Goal: Task Accomplishment & Management: Manage account settings

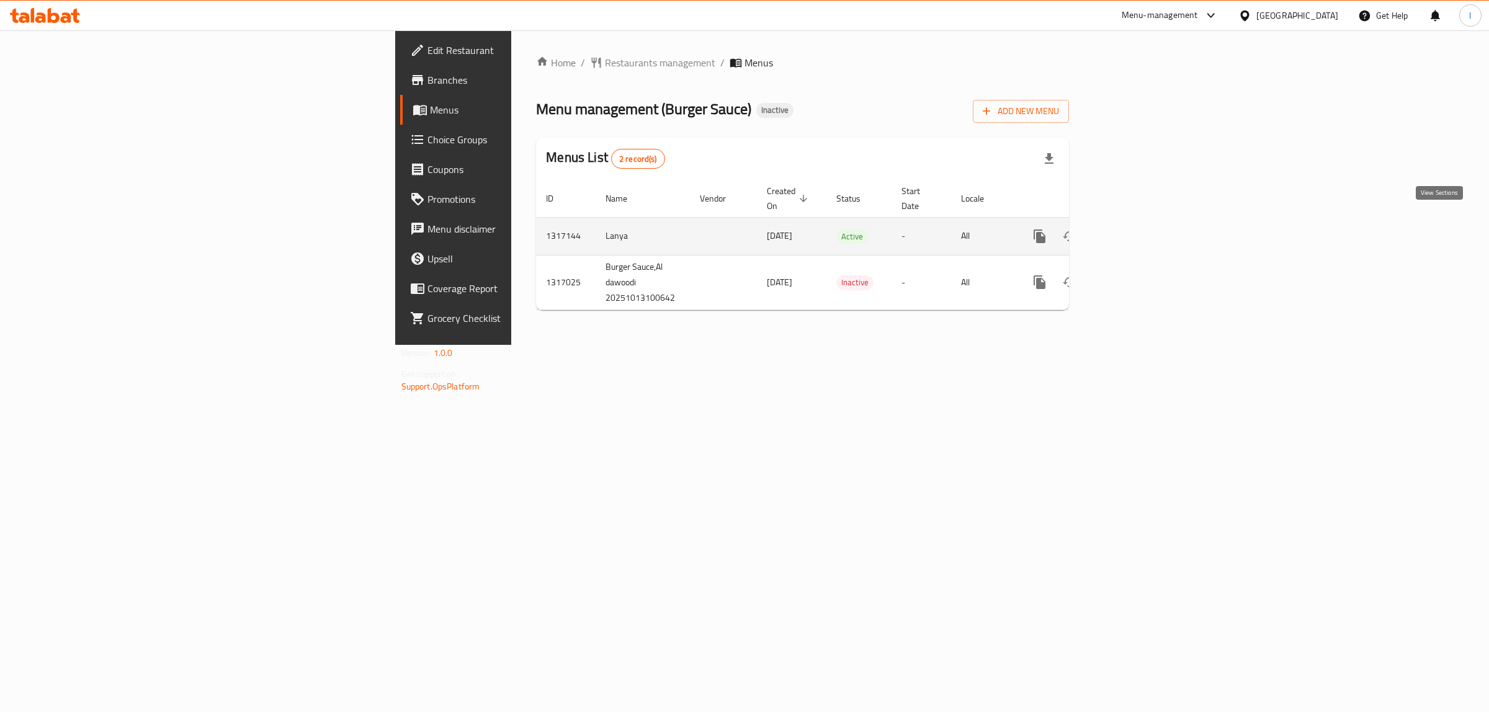
click at [1135, 231] on icon "enhanced table" at bounding box center [1129, 236] width 11 height 11
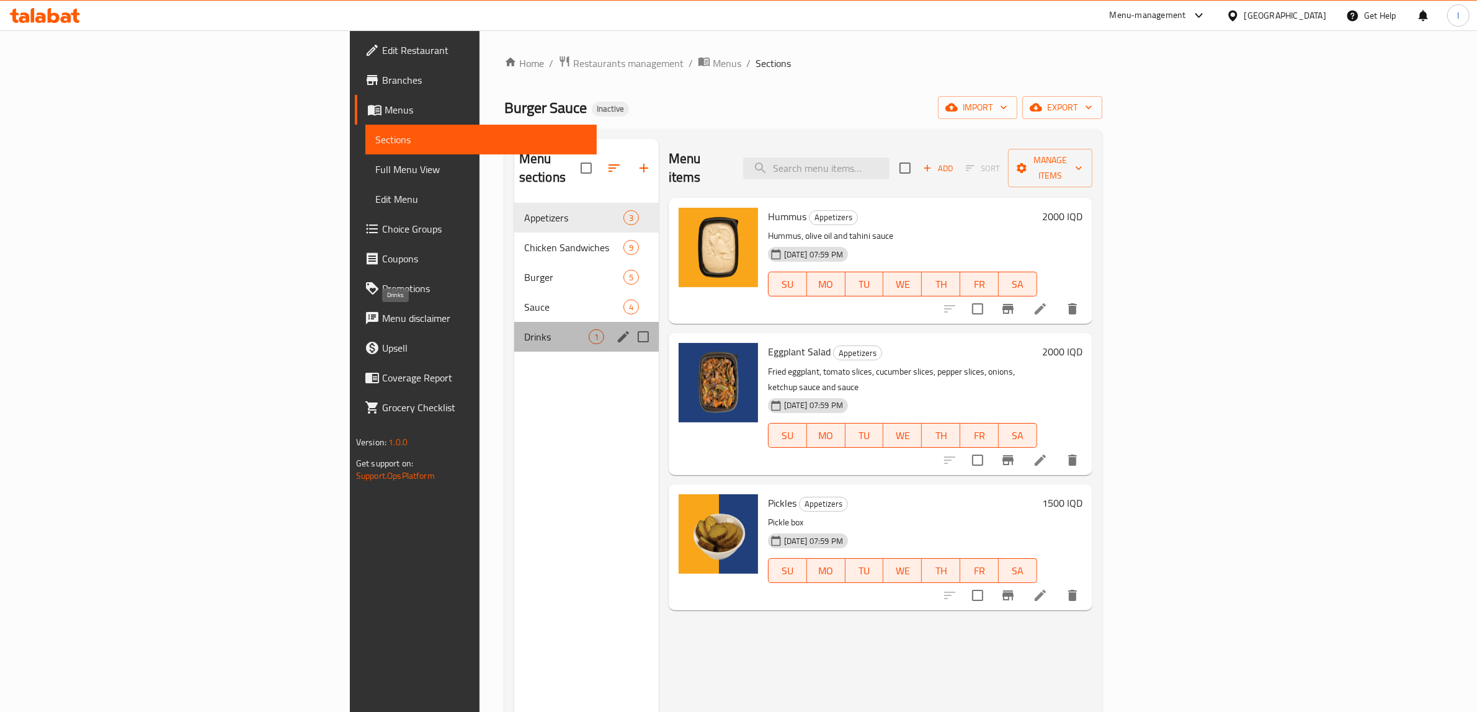
click at [524, 329] on span "Drinks" at bounding box center [556, 336] width 65 height 15
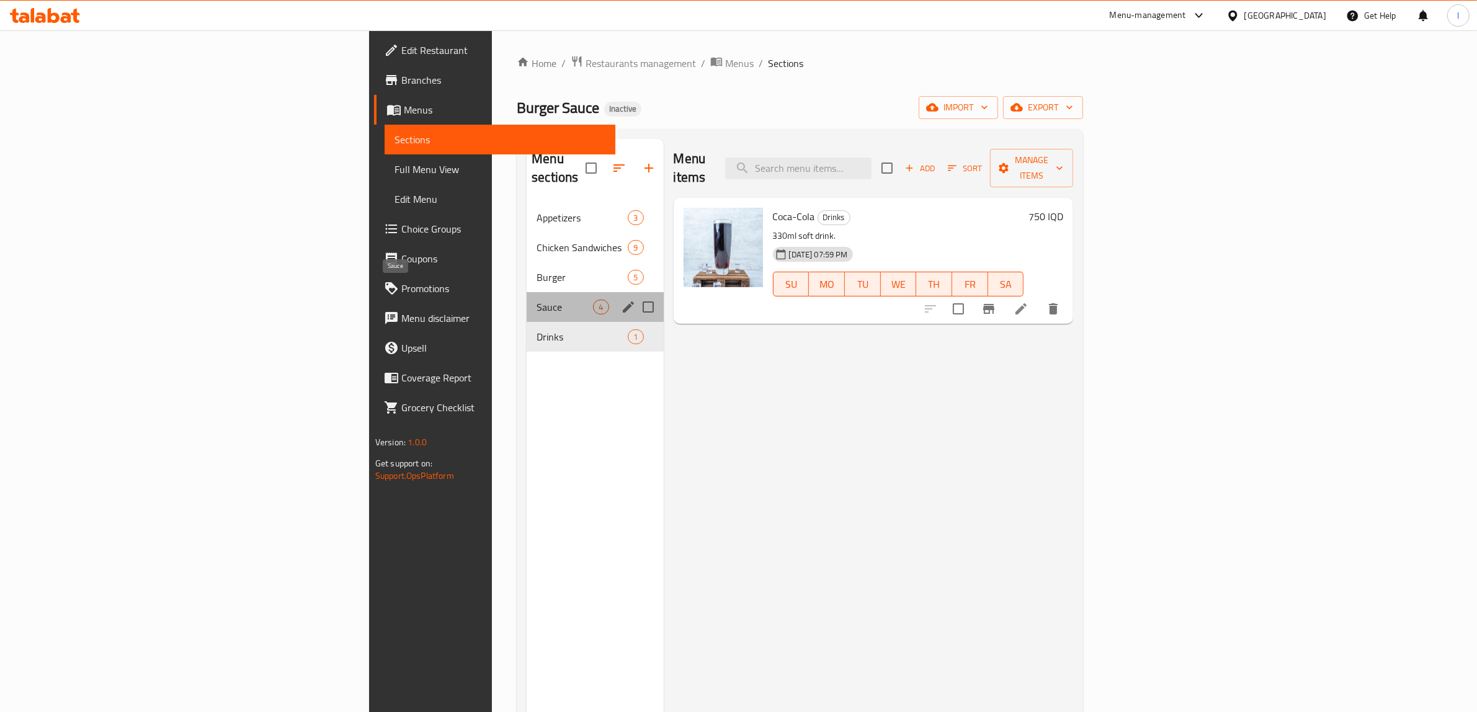
click at [537, 300] on span "Sauce" at bounding box center [565, 307] width 56 height 15
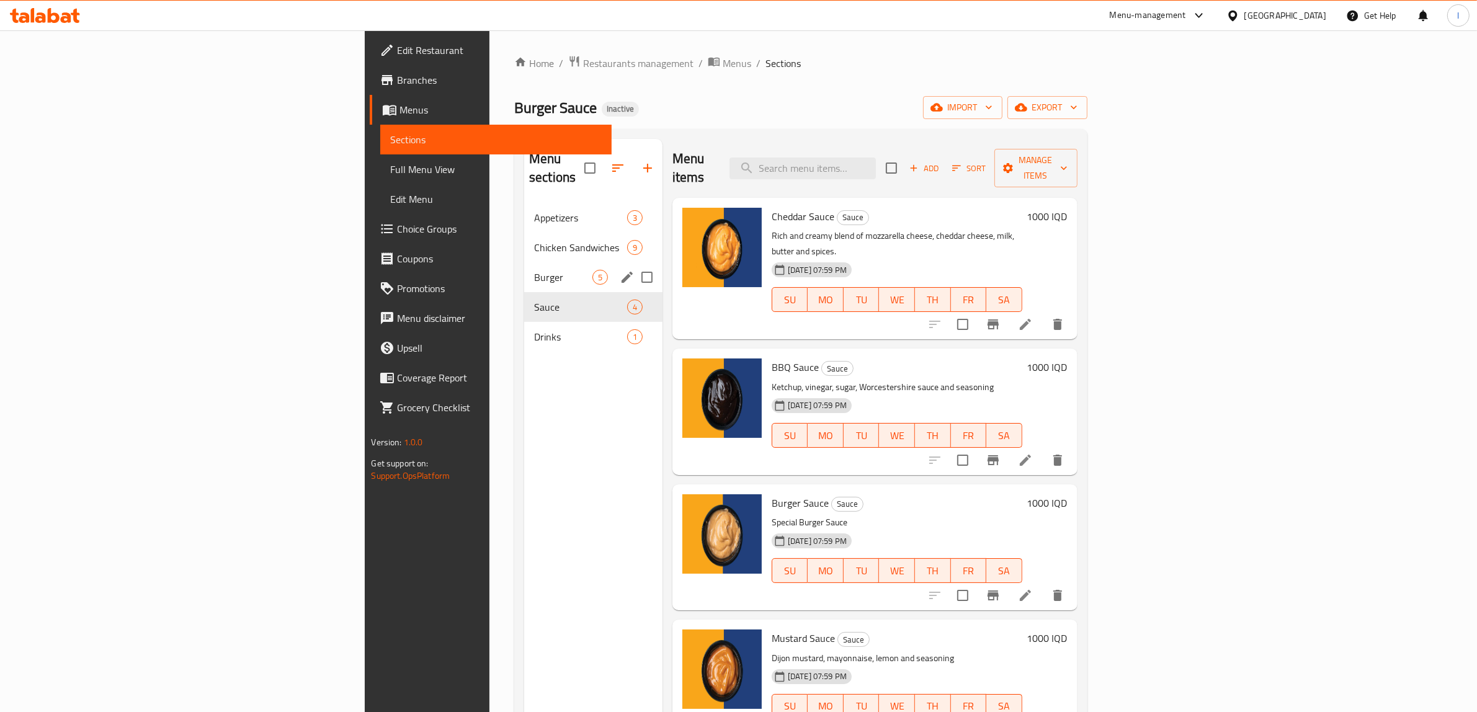
click at [524, 269] on div "Burger 5" at bounding box center [593, 277] width 138 height 30
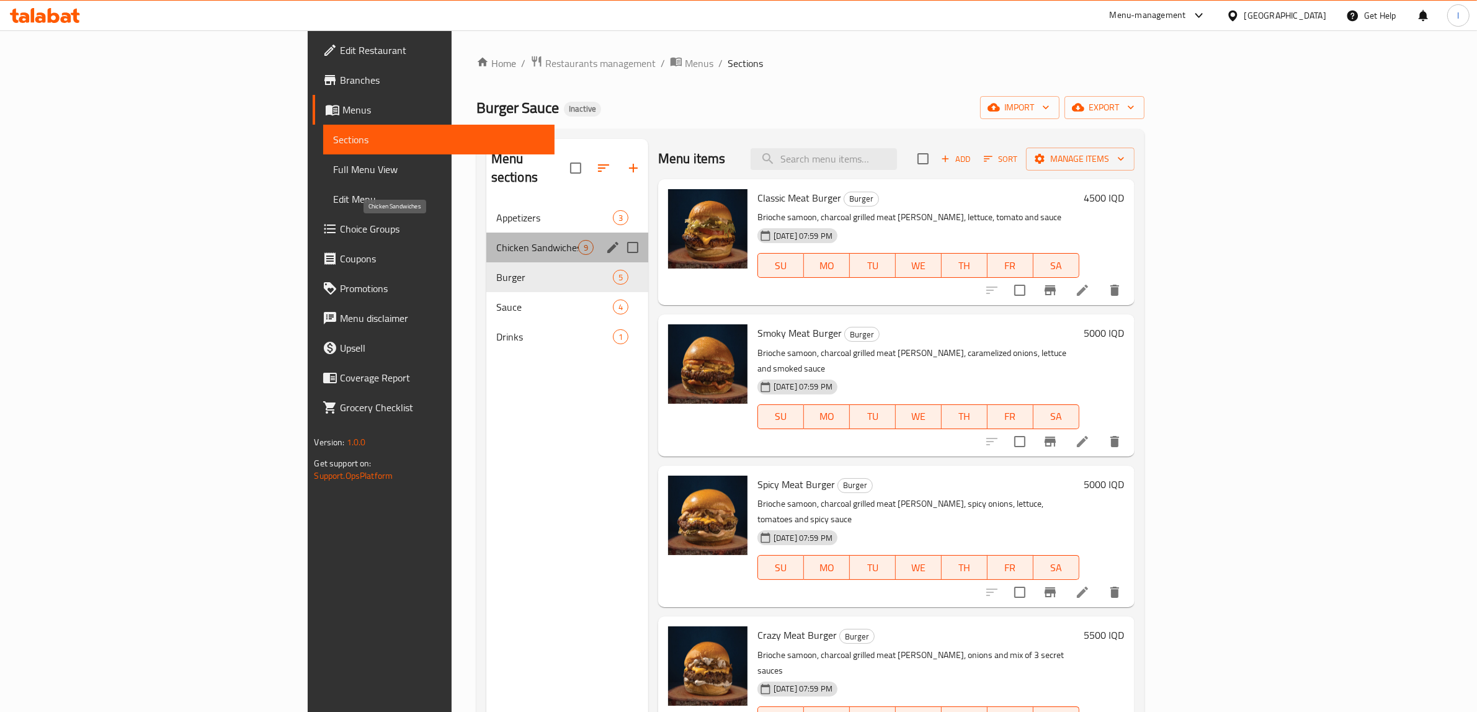
click at [496, 240] on span "Chicken Sandwiches" at bounding box center [537, 247] width 82 height 15
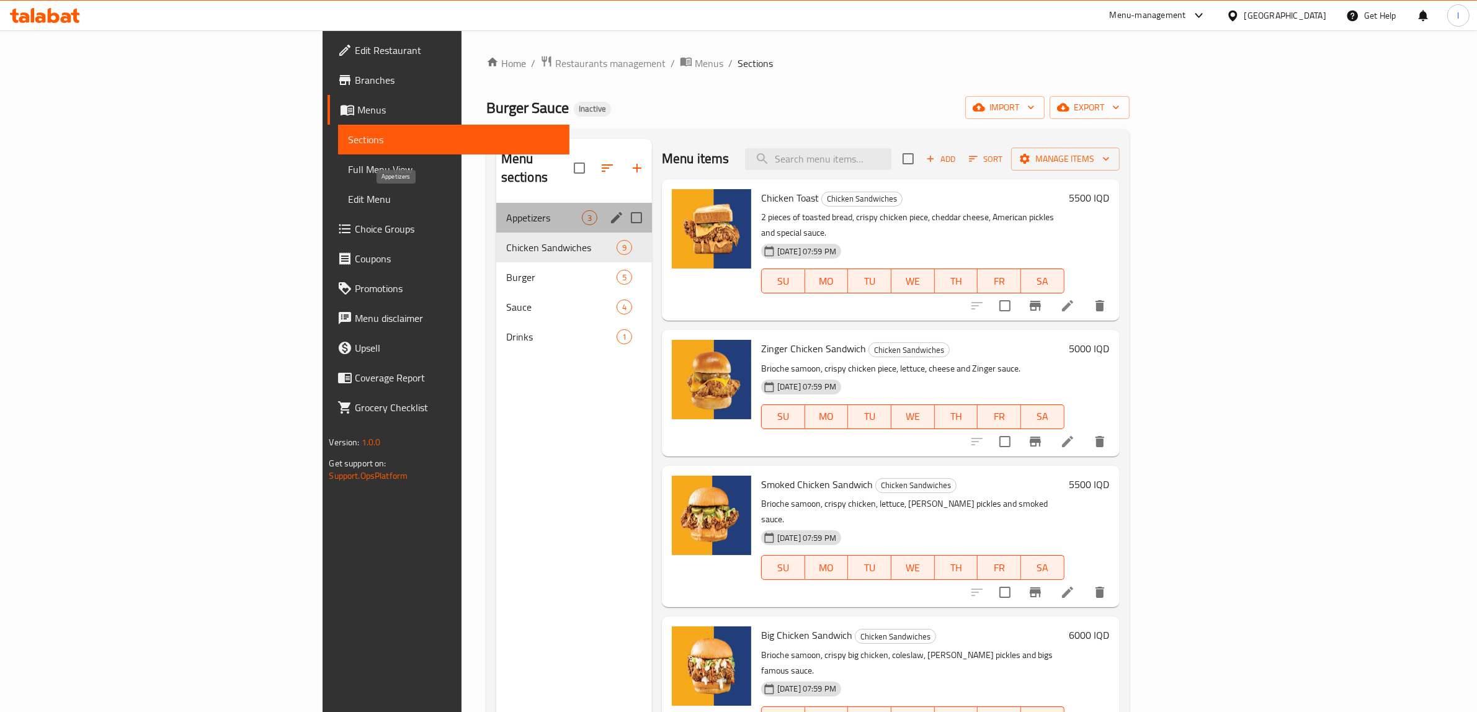
click at [506, 210] on span "Appetizers" at bounding box center [544, 217] width 76 height 15
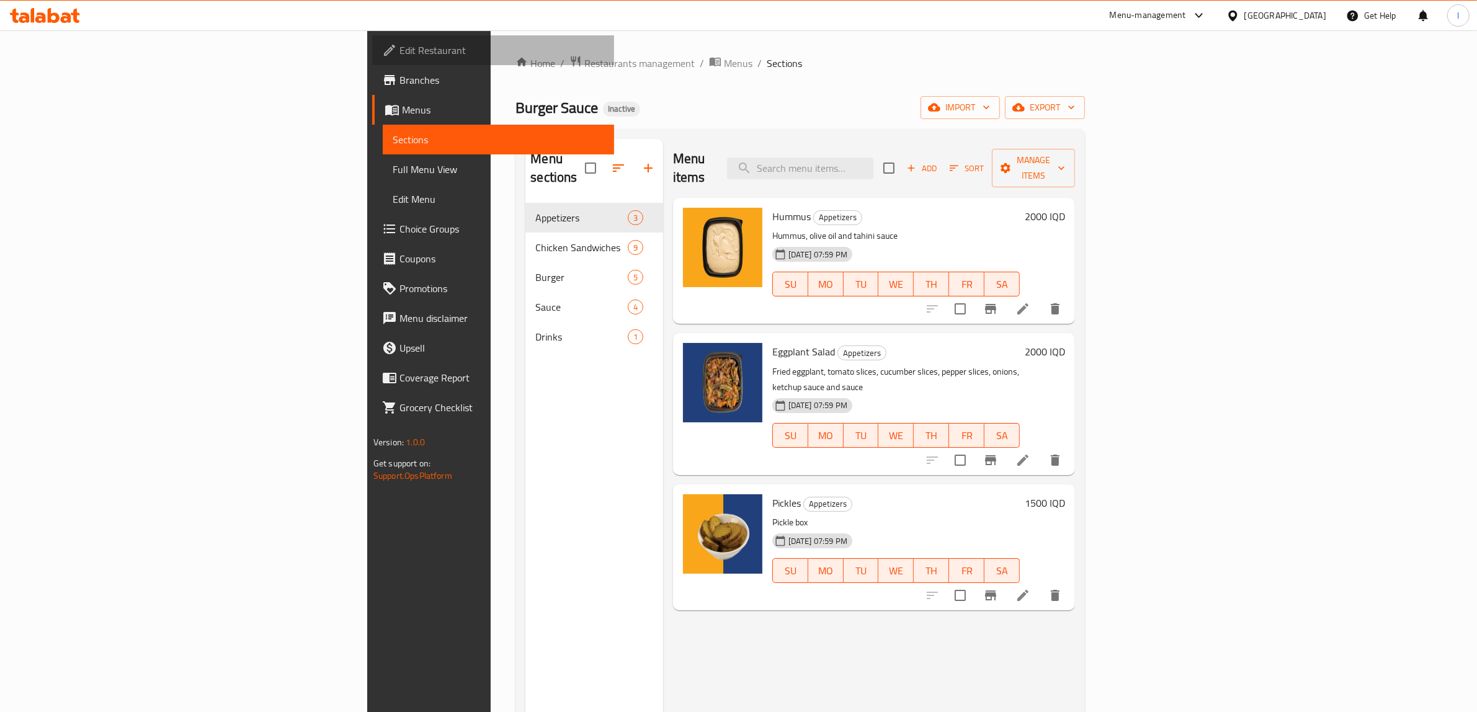
click at [400, 47] on span "Edit Restaurant" at bounding box center [502, 50] width 205 height 15
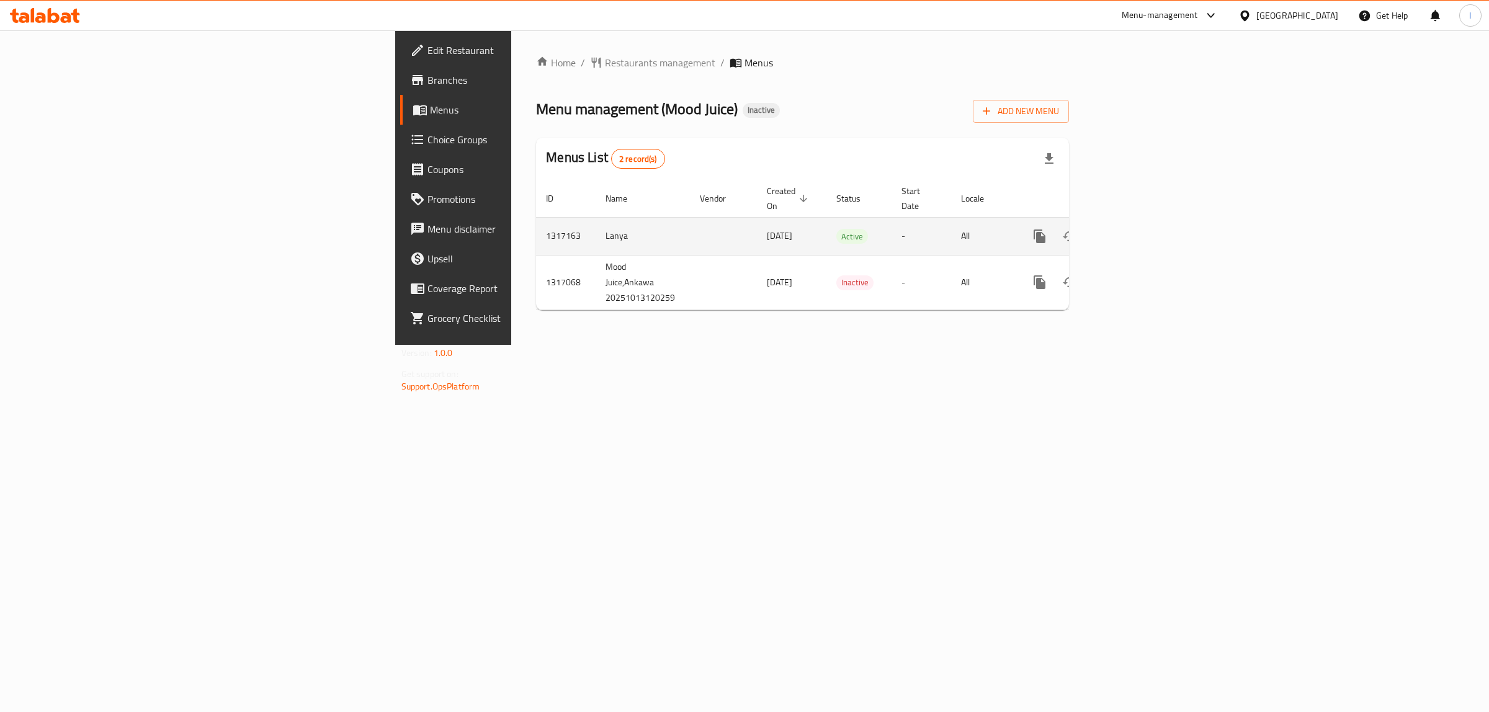
click at [1135, 231] on icon "enhanced table" at bounding box center [1129, 236] width 11 height 11
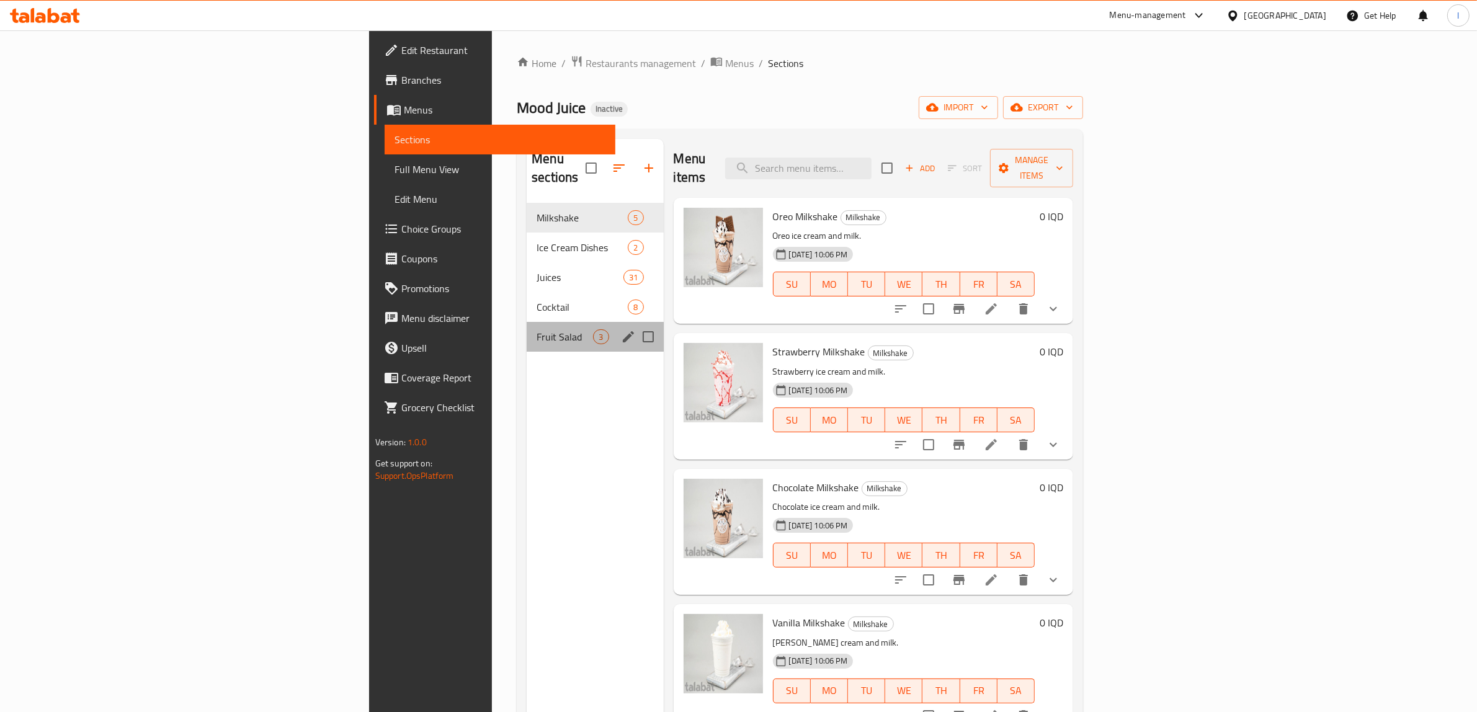
click at [527, 322] on div "Fruit Salad 3" at bounding box center [595, 337] width 137 height 30
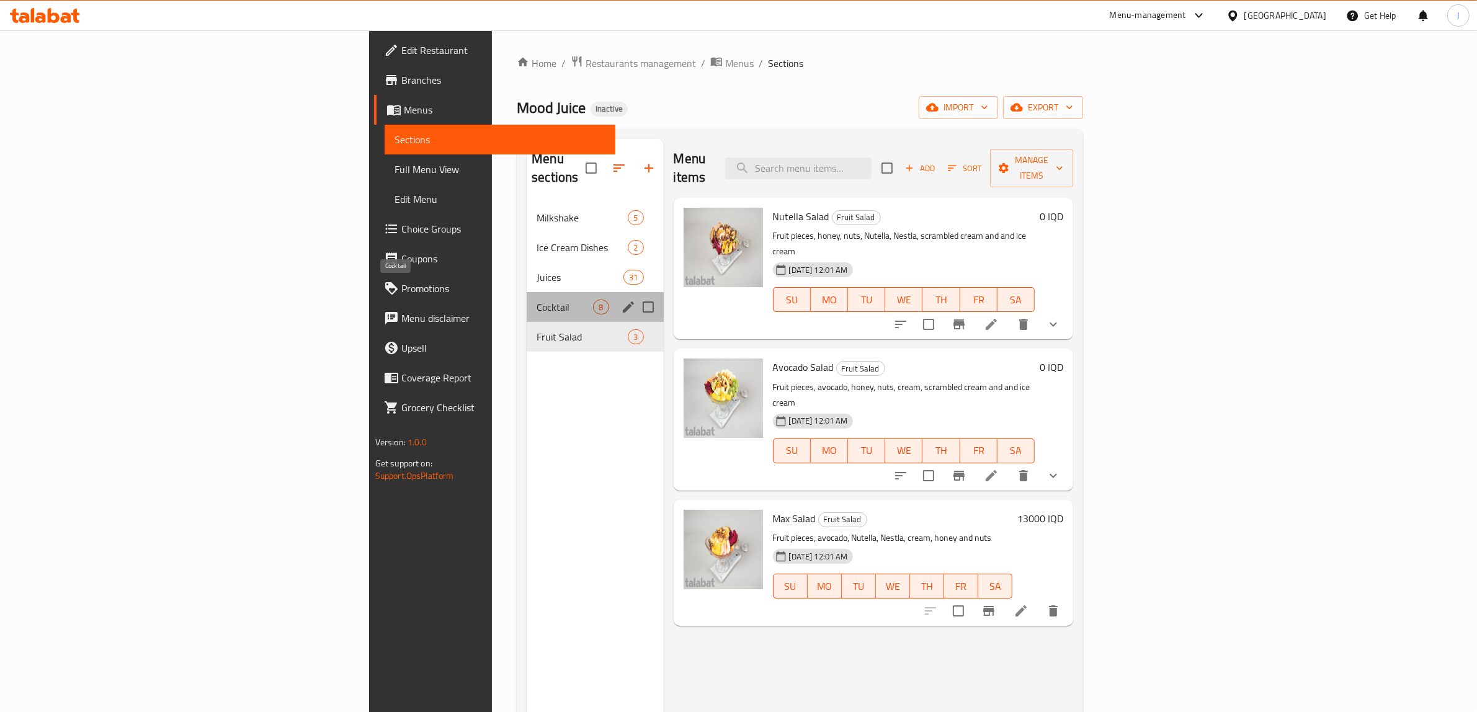
click at [537, 300] on span "Cocktail" at bounding box center [565, 307] width 56 height 15
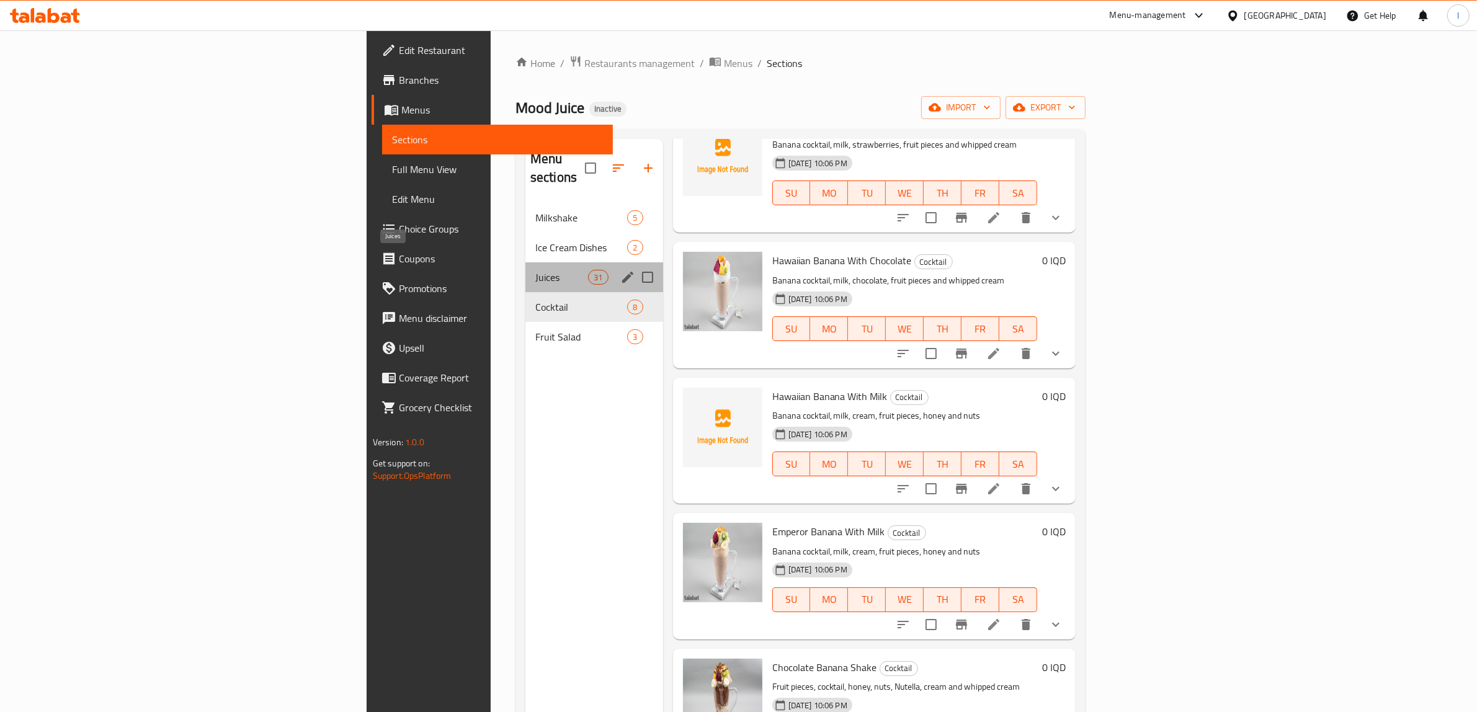
click at [535, 270] on span "Juices" at bounding box center [561, 277] width 53 height 15
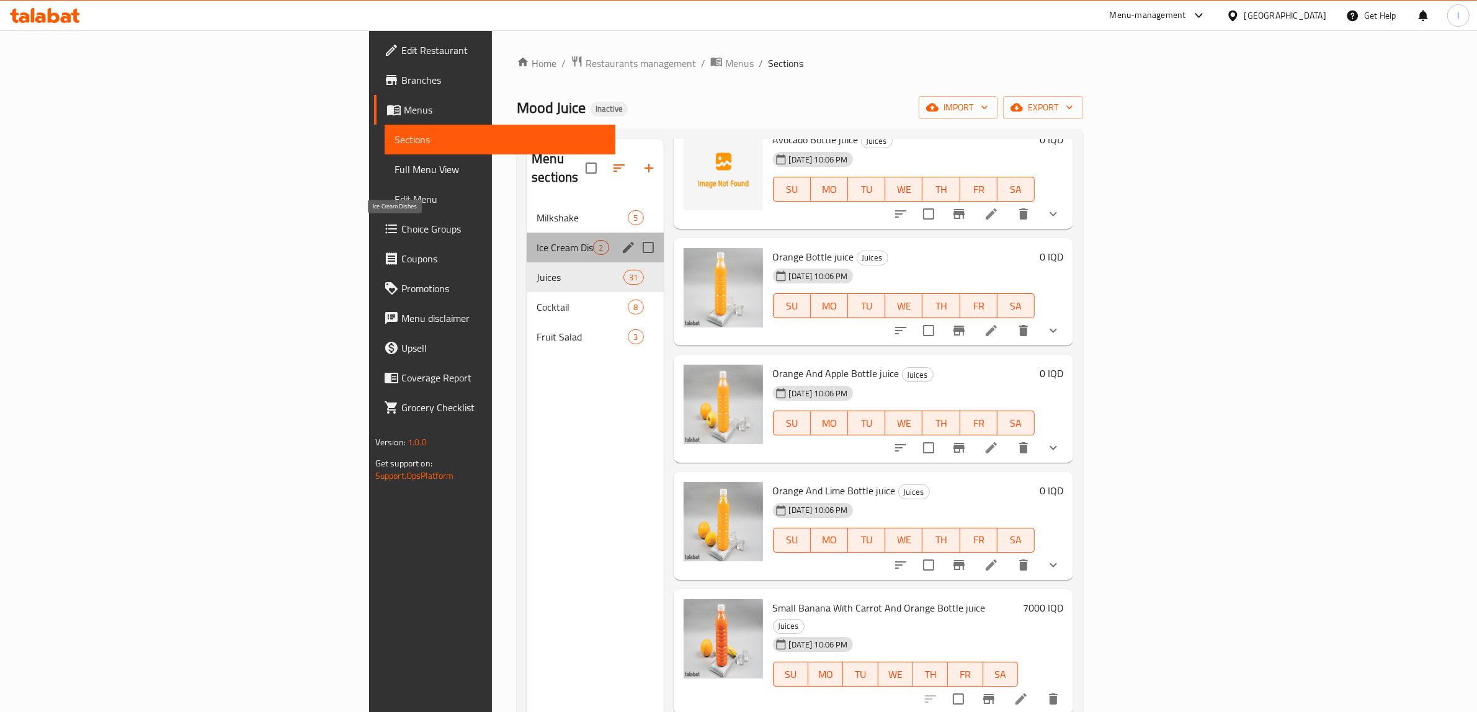
click at [537, 240] on span "Ice Cream Dishes" at bounding box center [565, 247] width 56 height 15
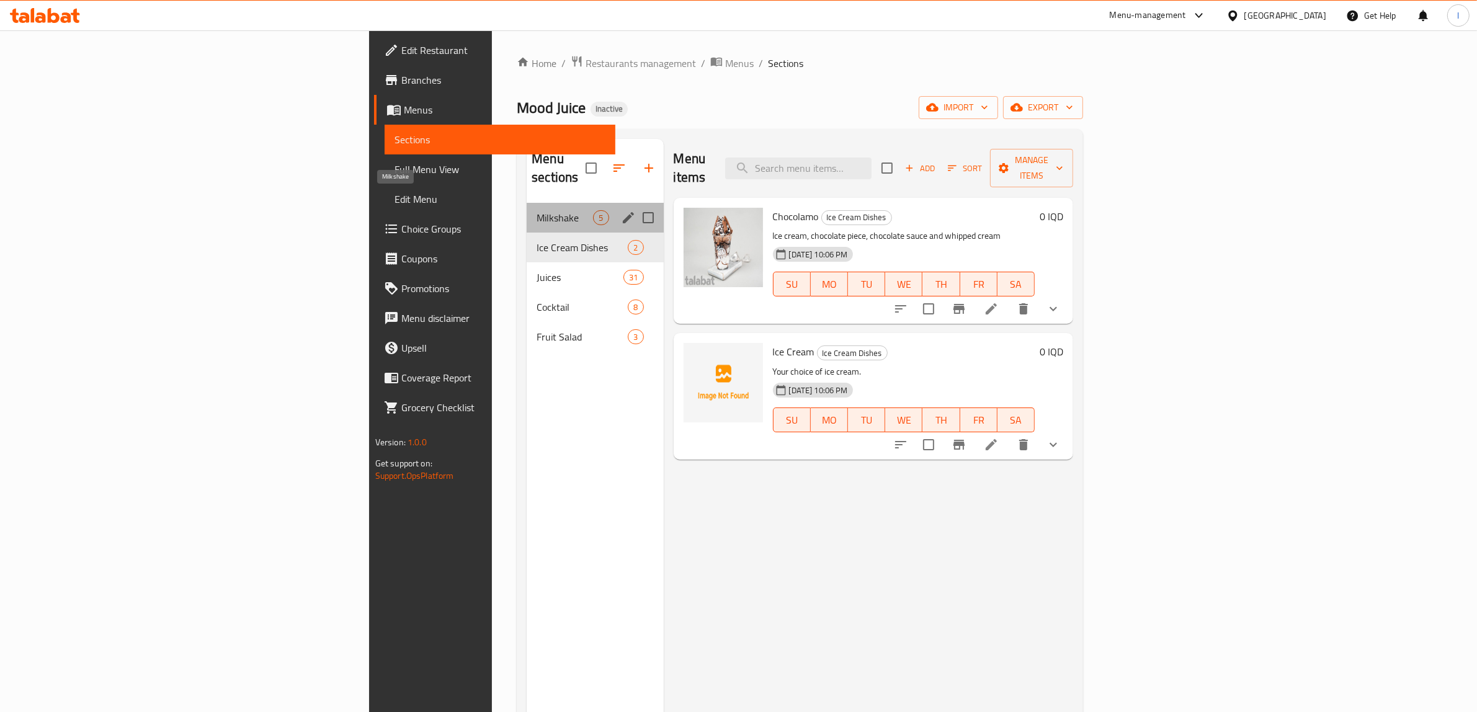
click at [537, 210] on span "Milkshake" at bounding box center [565, 217] width 56 height 15
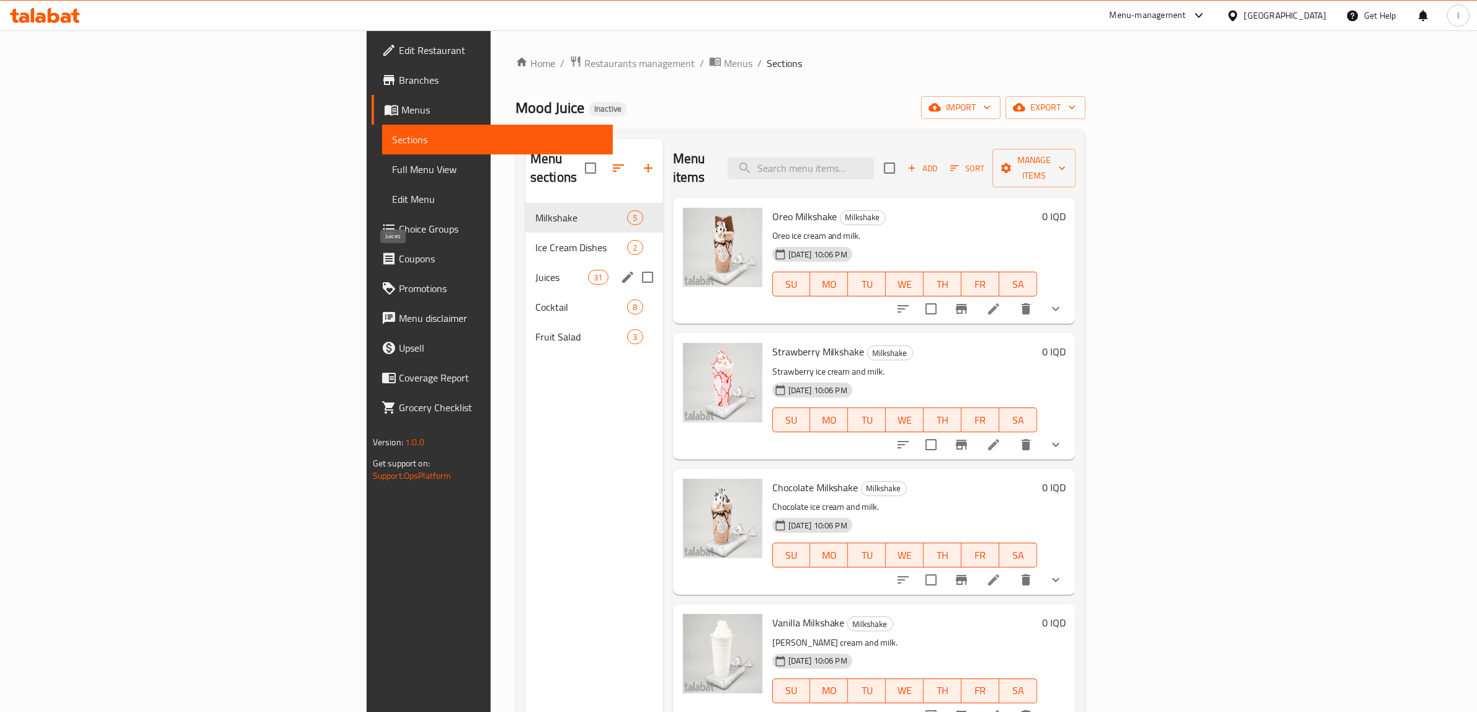
click at [535, 270] on span "Juices" at bounding box center [561, 277] width 53 height 15
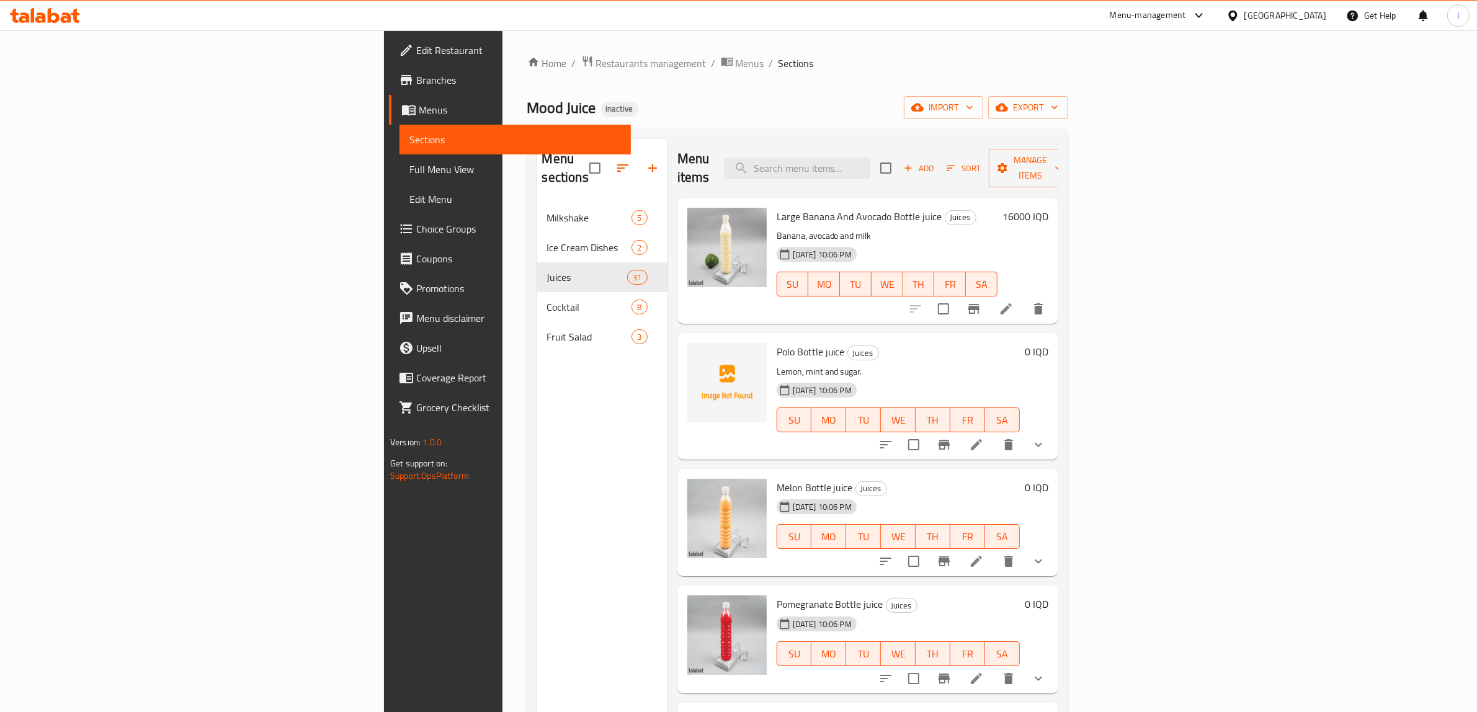
click at [67, 25] on div at bounding box center [45, 15] width 90 height 25
click at [58, 20] on icon at bounding box center [54, 15] width 12 height 15
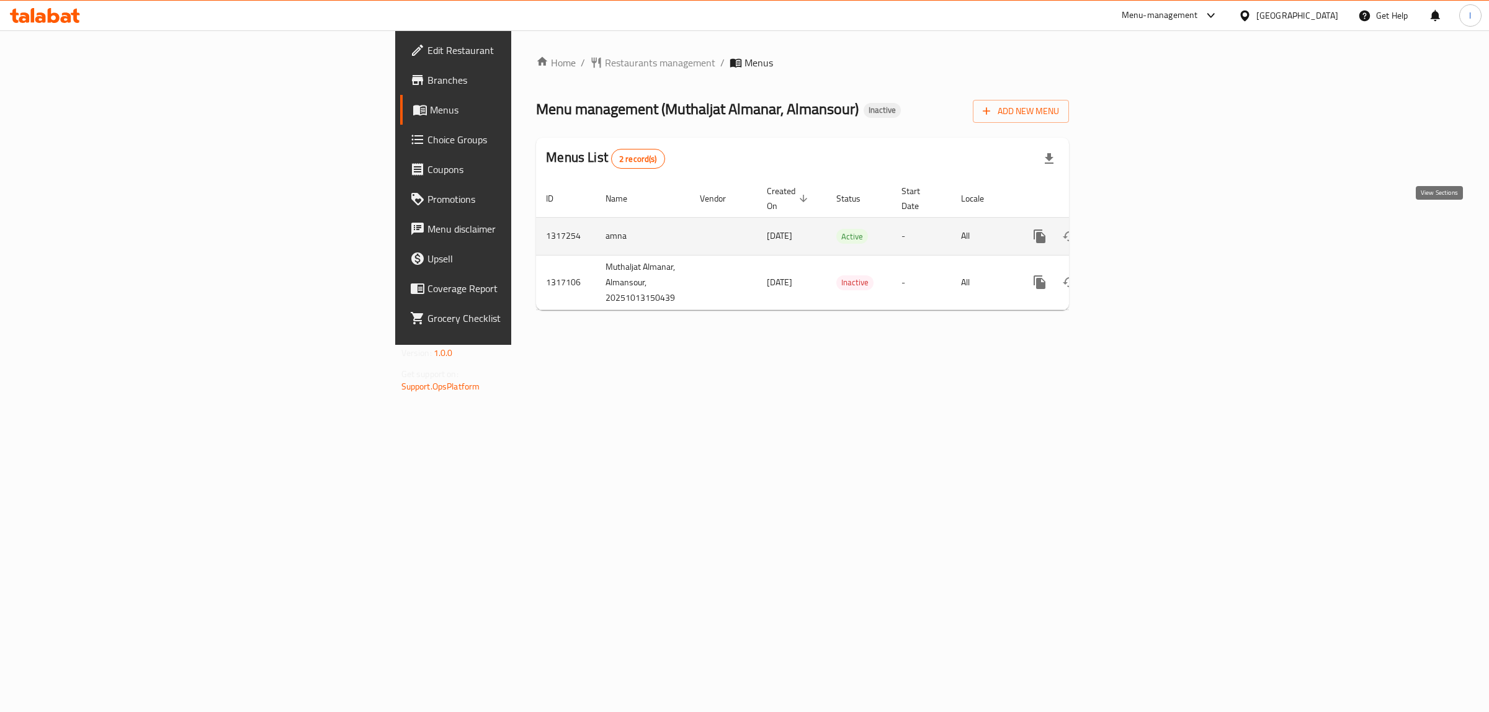
click at [1135, 231] on icon "enhanced table" at bounding box center [1129, 236] width 11 height 11
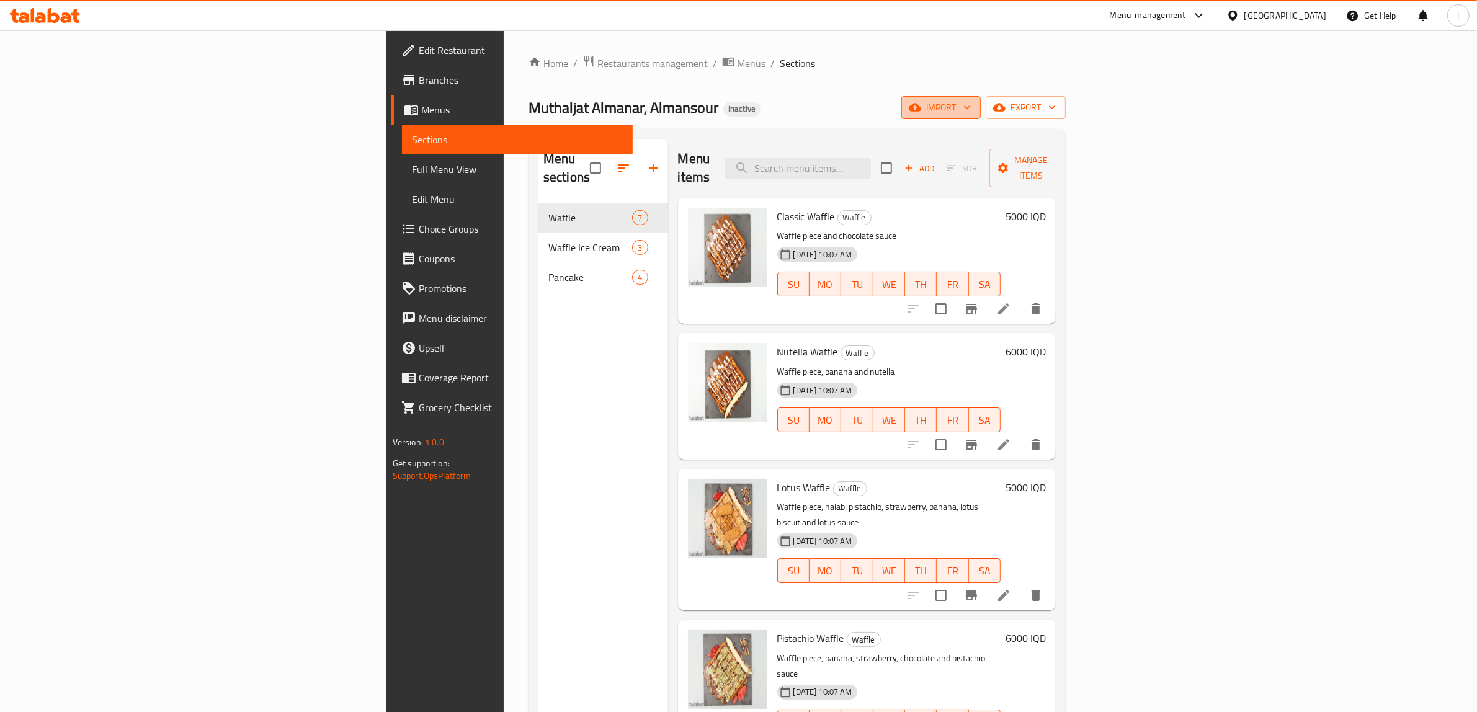
click at [921, 109] on icon "button" at bounding box center [915, 108] width 12 height 8
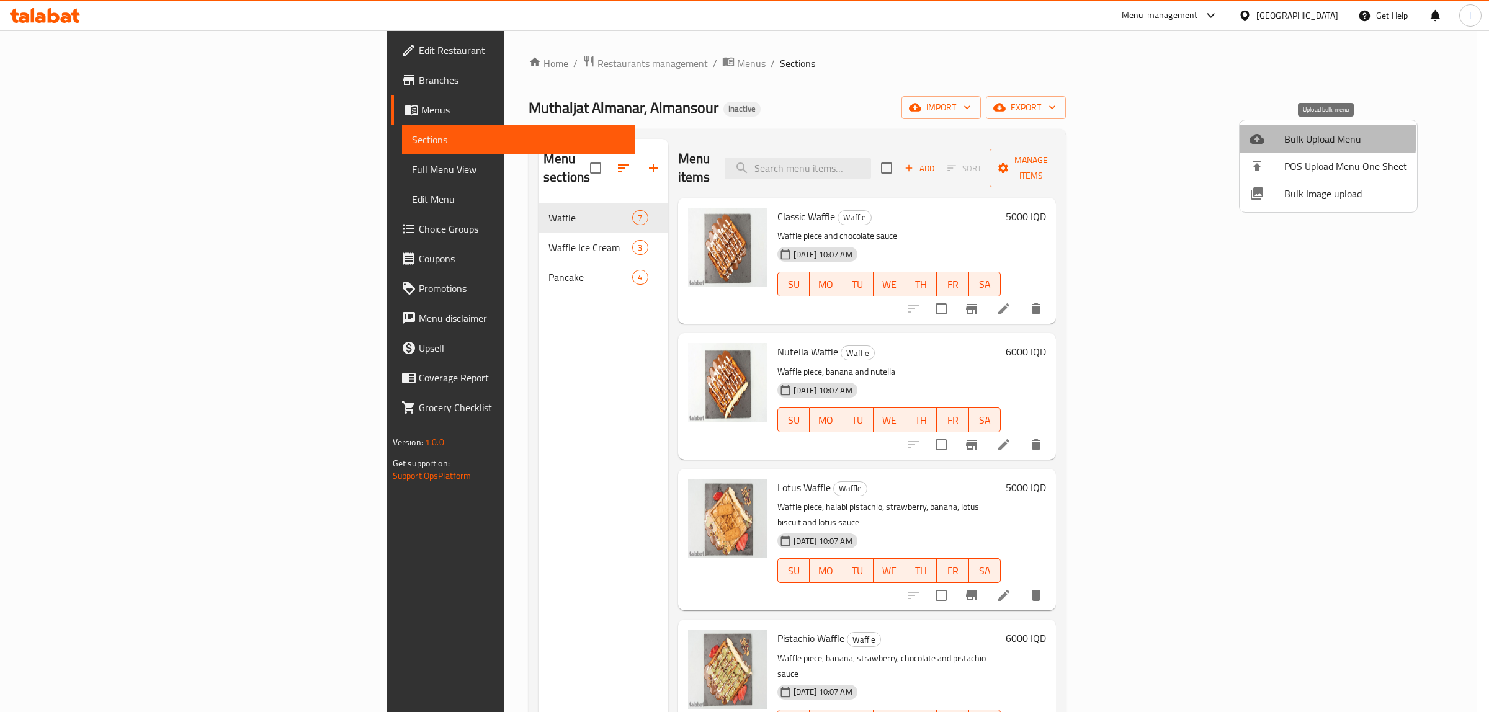
click at [1284, 138] on span "Bulk Upload Menu" at bounding box center [1345, 139] width 123 height 15
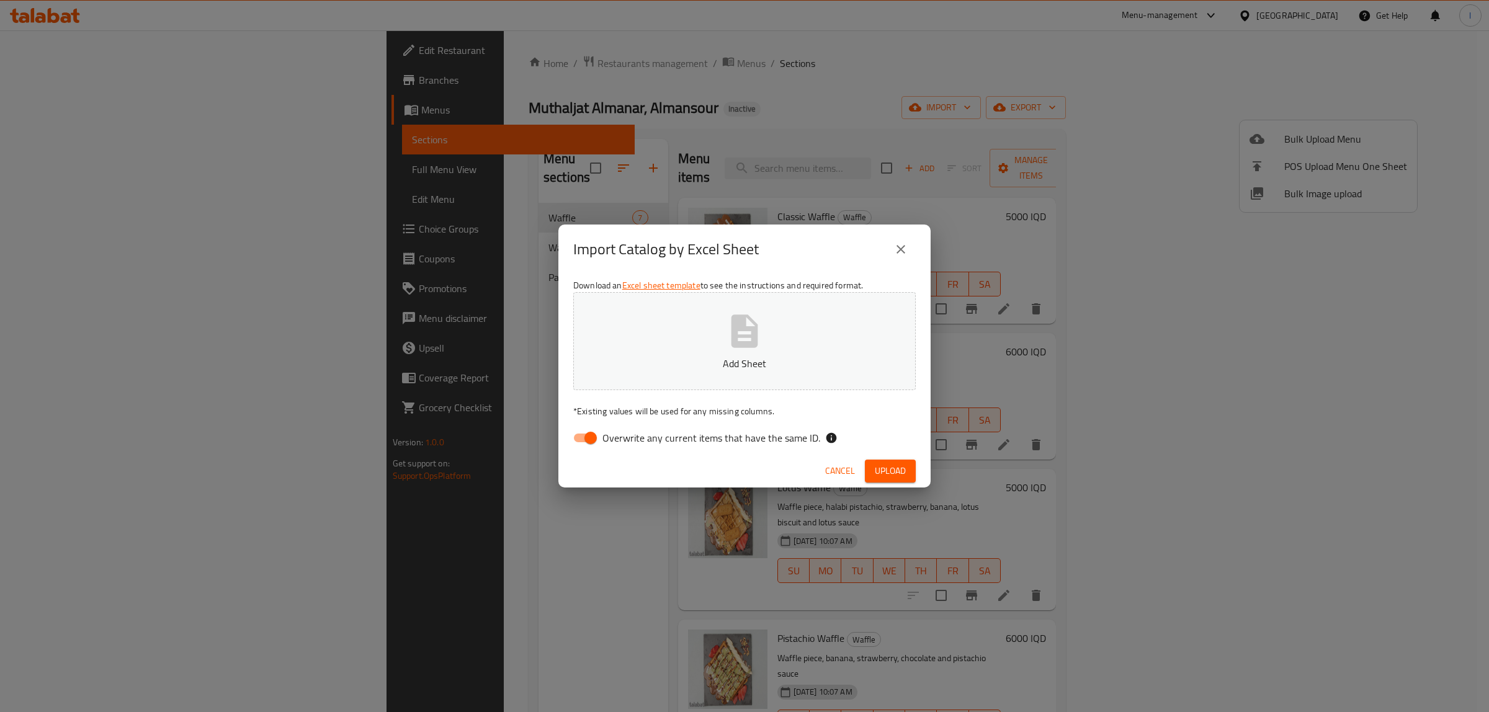
click at [689, 444] on span "Overwrite any current items that have the same ID." at bounding box center [711, 438] width 218 height 15
click at [626, 444] on input "Overwrite any current items that have the same ID." at bounding box center [590, 438] width 71 height 24
checkbox input "false"
click at [725, 333] on icon "button" at bounding box center [745, 331] width 40 height 40
click at [900, 472] on span "Upload" at bounding box center [890, 471] width 31 height 16
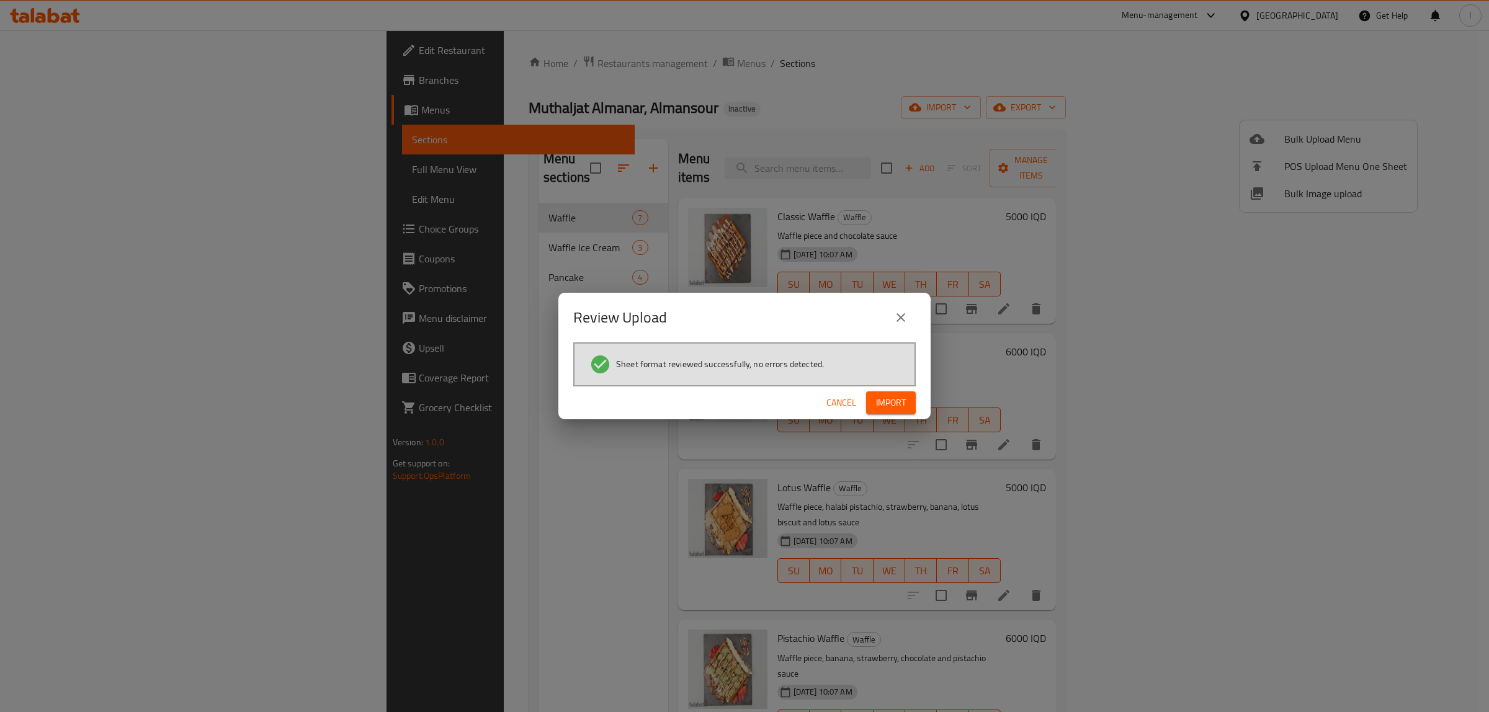
click at [879, 406] on span "Import" at bounding box center [891, 403] width 30 height 16
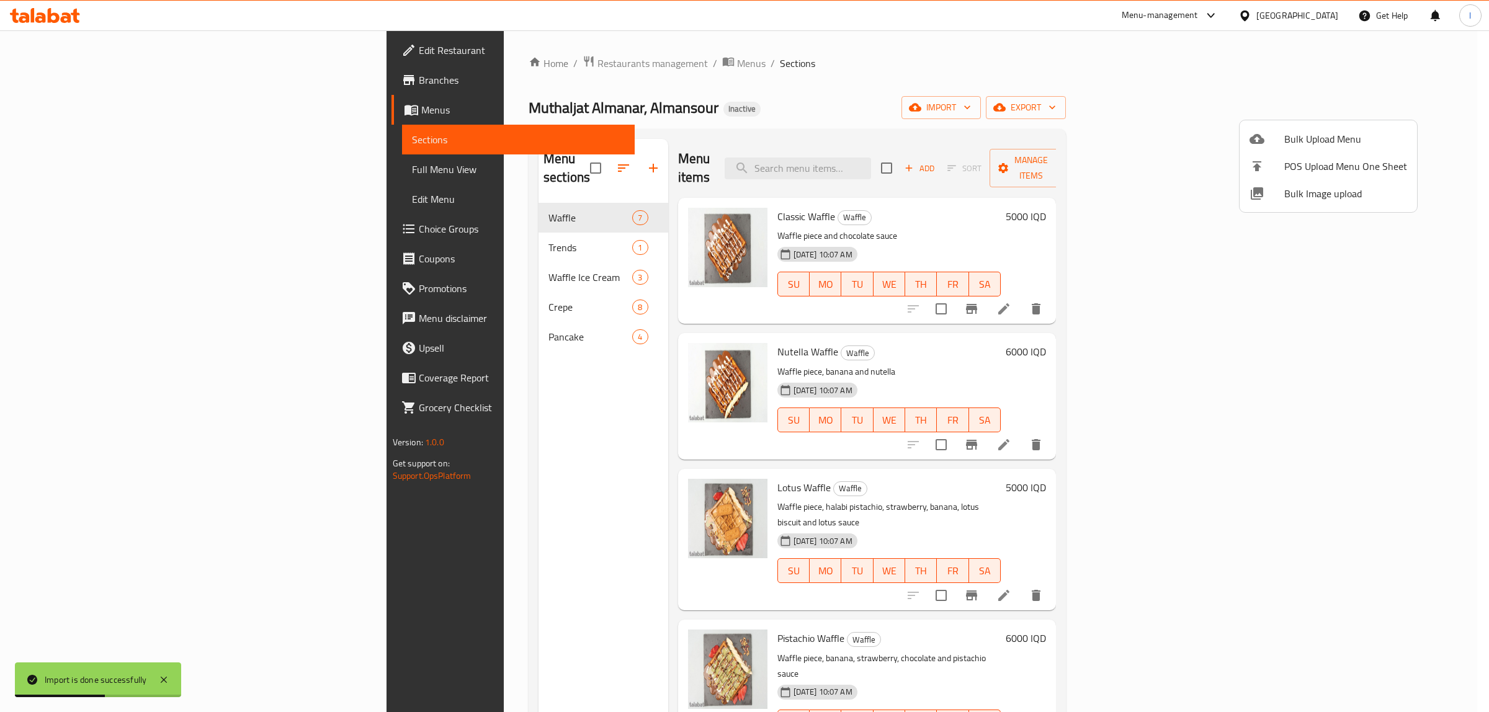
click at [295, 209] on div at bounding box center [744, 356] width 1489 height 712
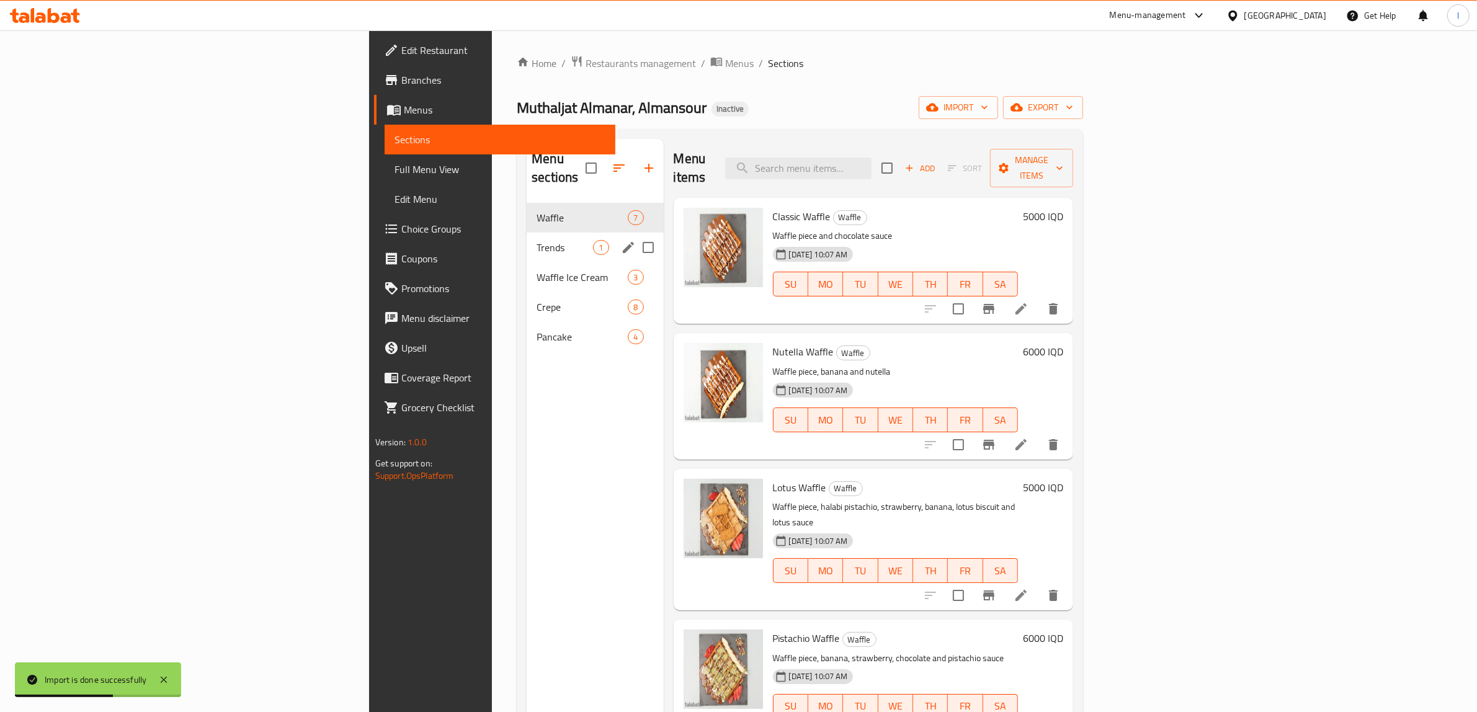
click at [537, 240] on span "Trends" at bounding box center [565, 247] width 56 height 15
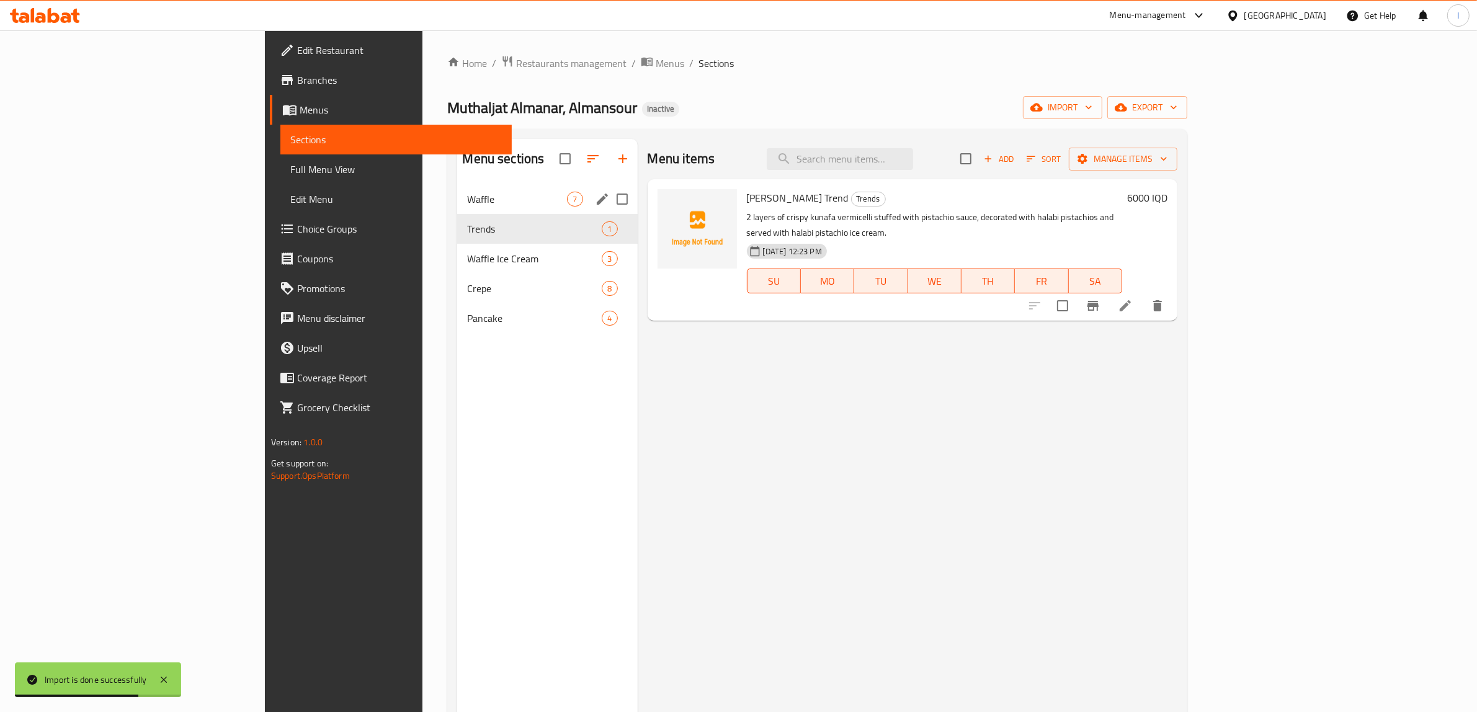
click at [457, 190] on div "Waffle 7" at bounding box center [547, 199] width 180 height 30
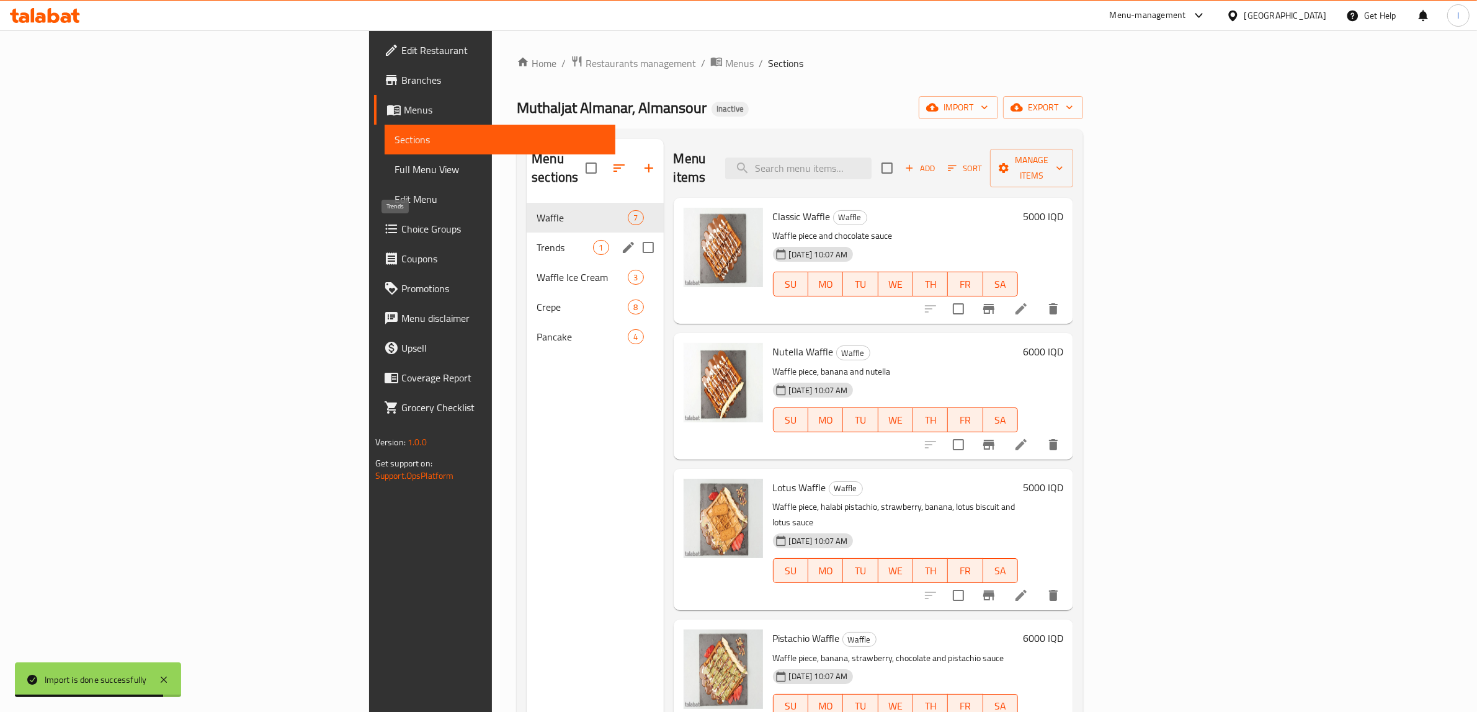
click at [537, 240] on span "Trends" at bounding box center [565, 247] width 56 height 15
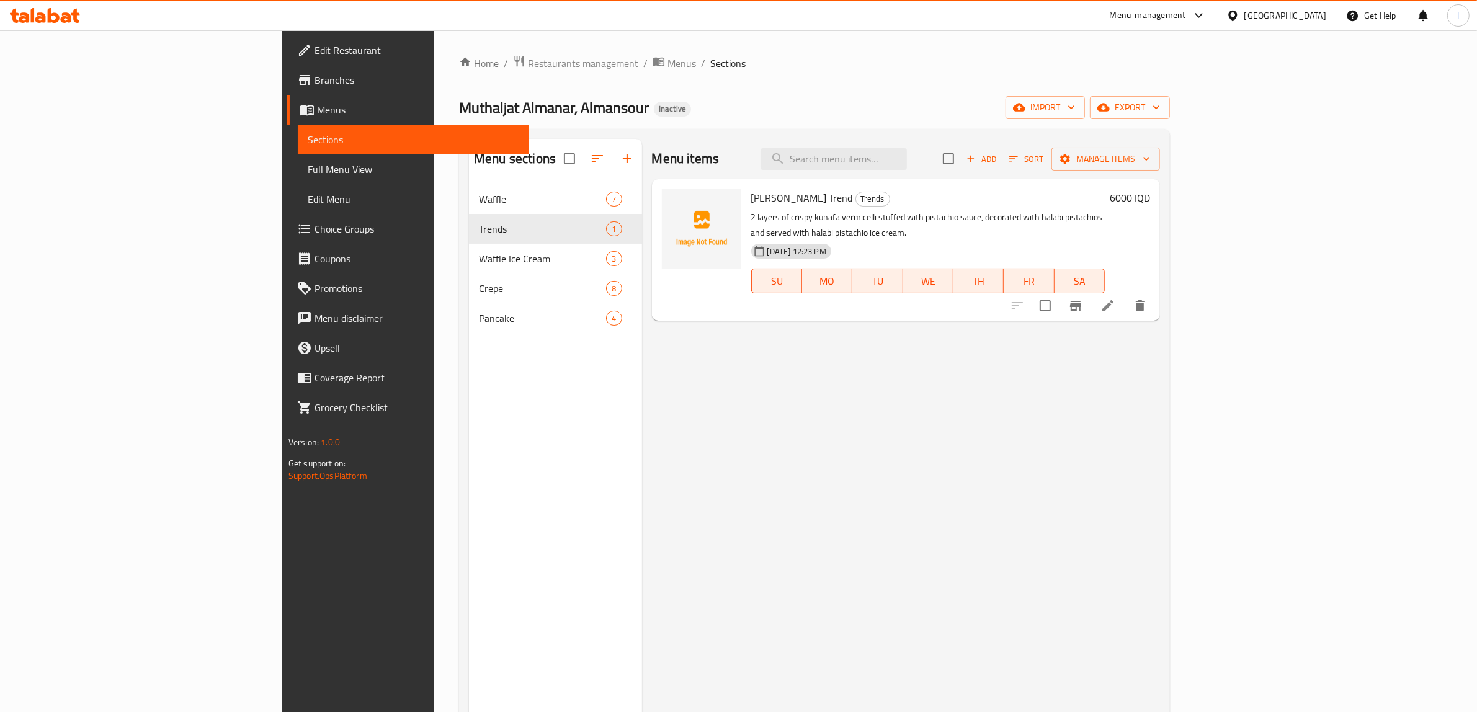
drag, startPoint x: 820, startPoint y: 420, endPoint x: 812, endPoint y: 416, distance: 9.5
click at [816, 418] on div "Menu items Add Sort Manage items Antabiya Kunafa Trend Trends 2 layers of crisp…" at bounding box center [901, 495] width 518 height 712
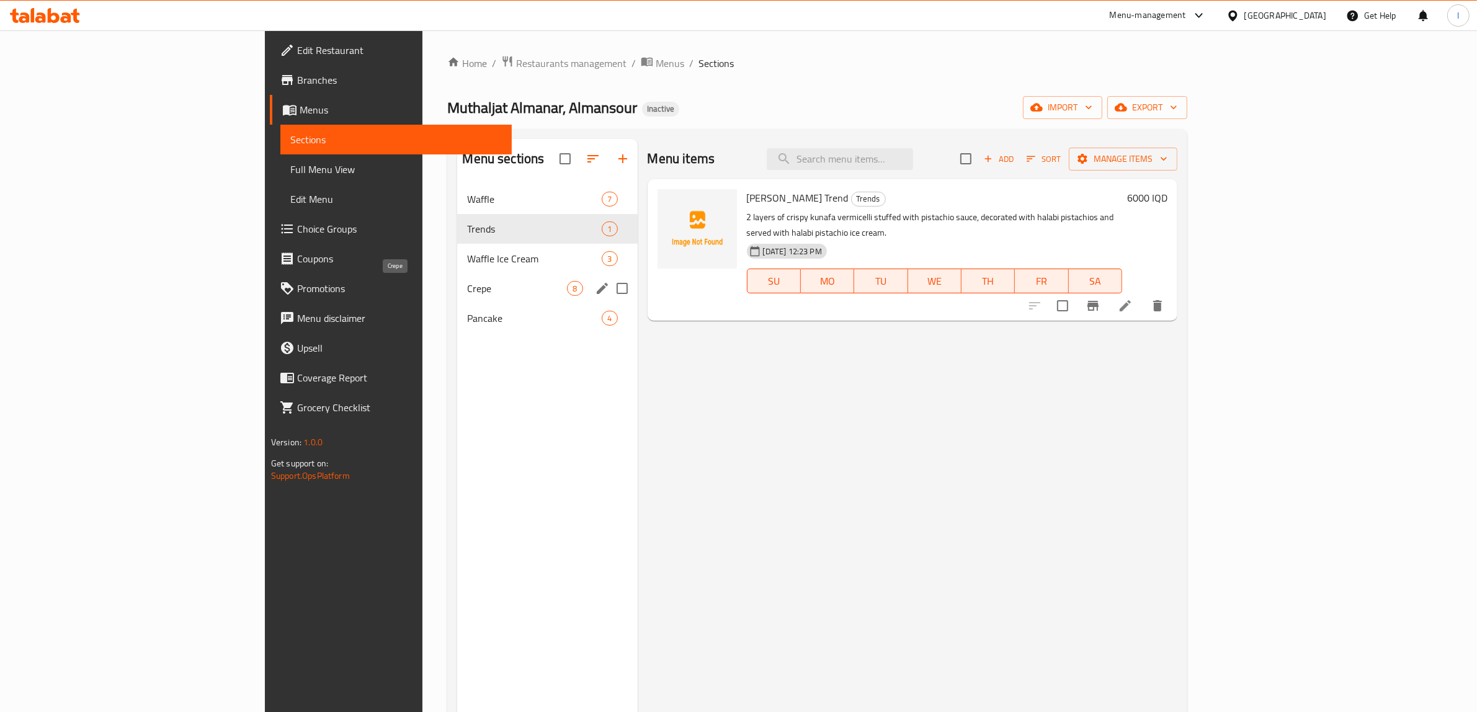
click at [467, 292] on span "Crepe" at bounding box center [517, 288] width 100 height 15
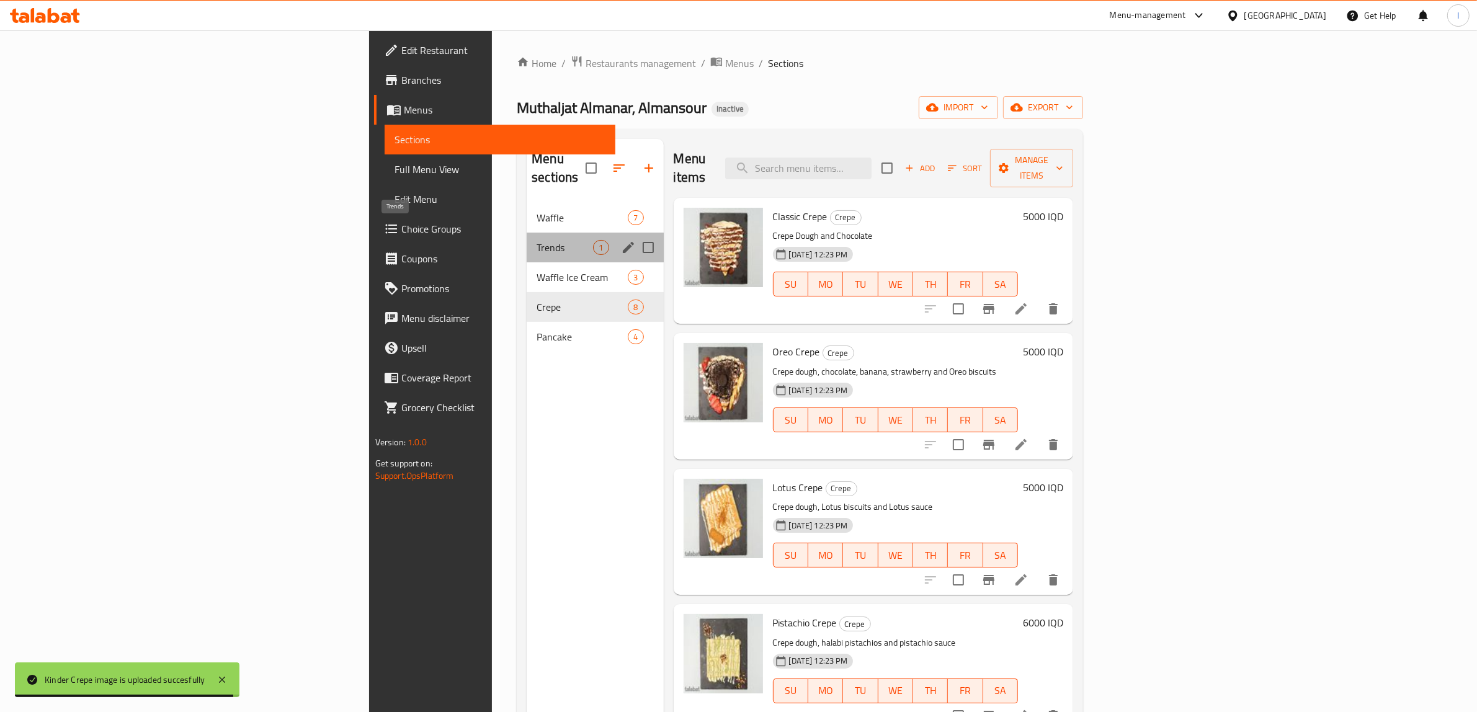
click at [537, 240] on span "Trends" at bounding box center [565, 247] width 56 height 15
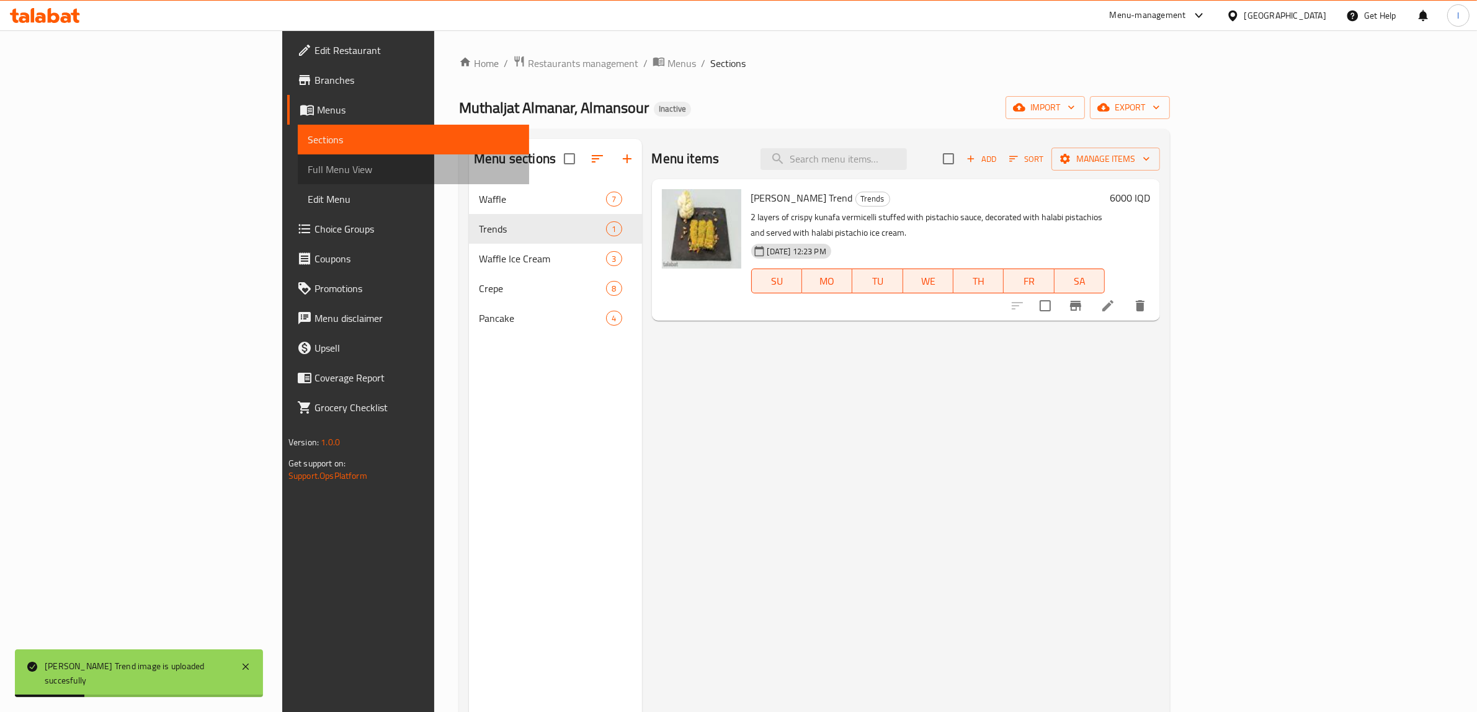
click at [308, 171] on span "Full Menu View" at bounding box center [414, 169] width 212 height 15
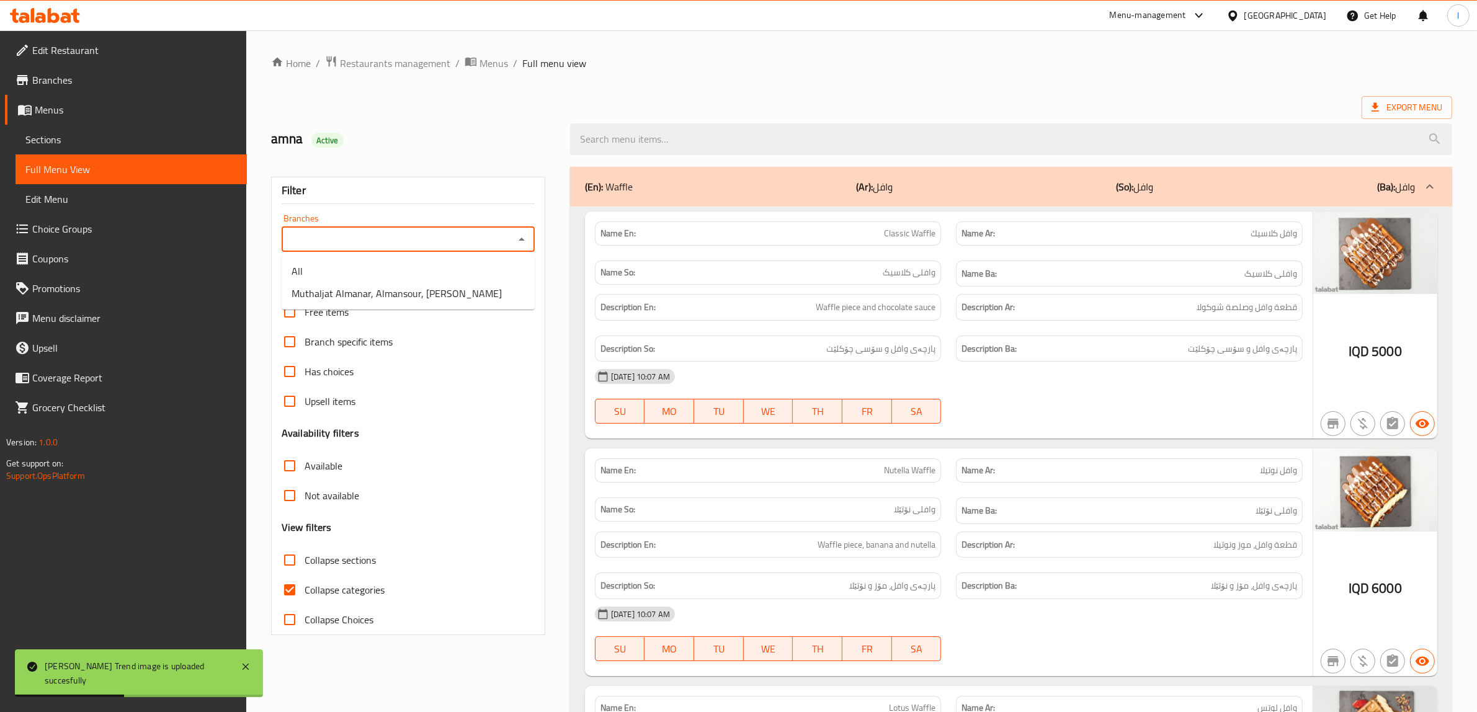
click at [416, 231] on input "Branches" at bounding box center [397, 239] width 225 height 17
click at [397, 301] on span "Muthaljat Almanar, Almansour, Al Mansur" at bounding box center [397, 293] width 210 height 15
type input "Muthaljat Almanar, Almansour, Al Mansur"
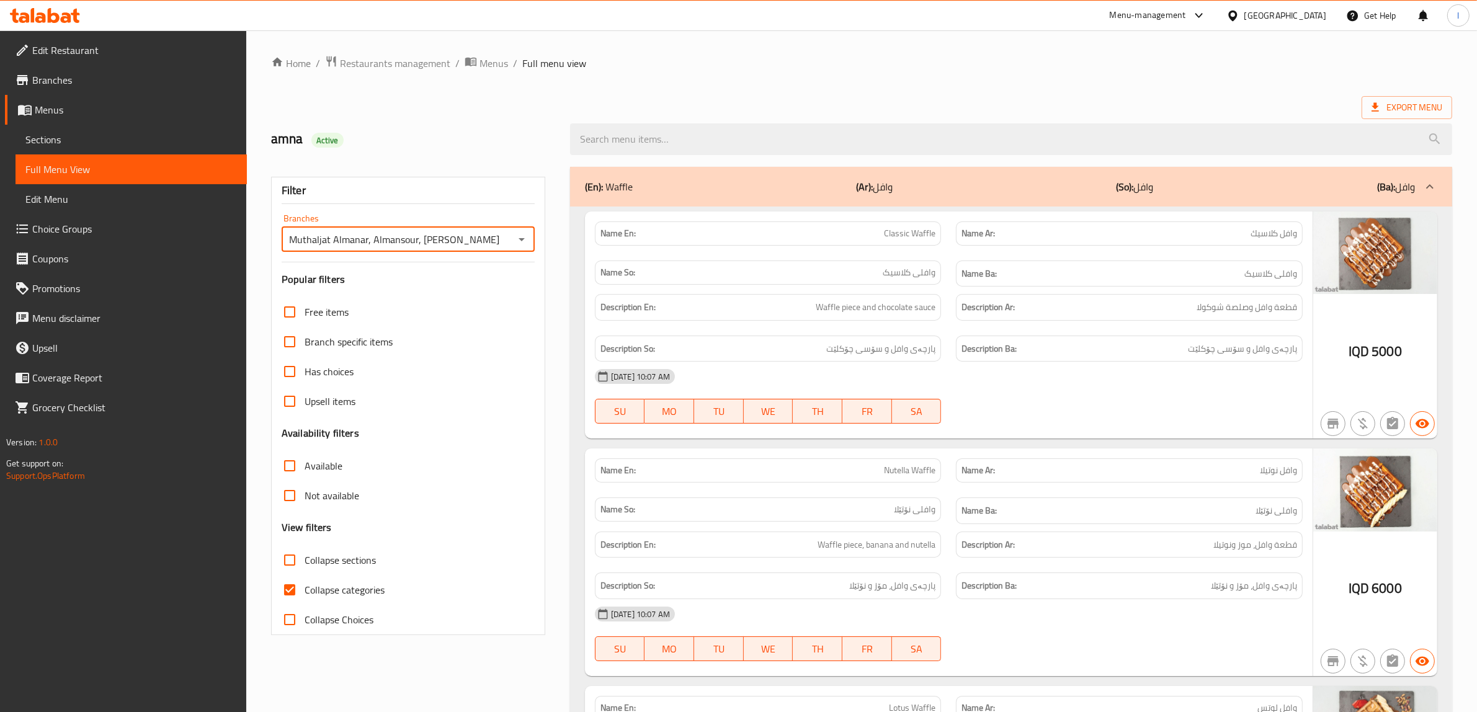
click at [290, 593] on input "Collapse categories" at bounding box center [290, 590] width 30 height 30
checkbox input "false"
click at [289, 560] on input "Collapse sections" at bounding box center [290, 560] width 30 height 30
checkbox input "true"
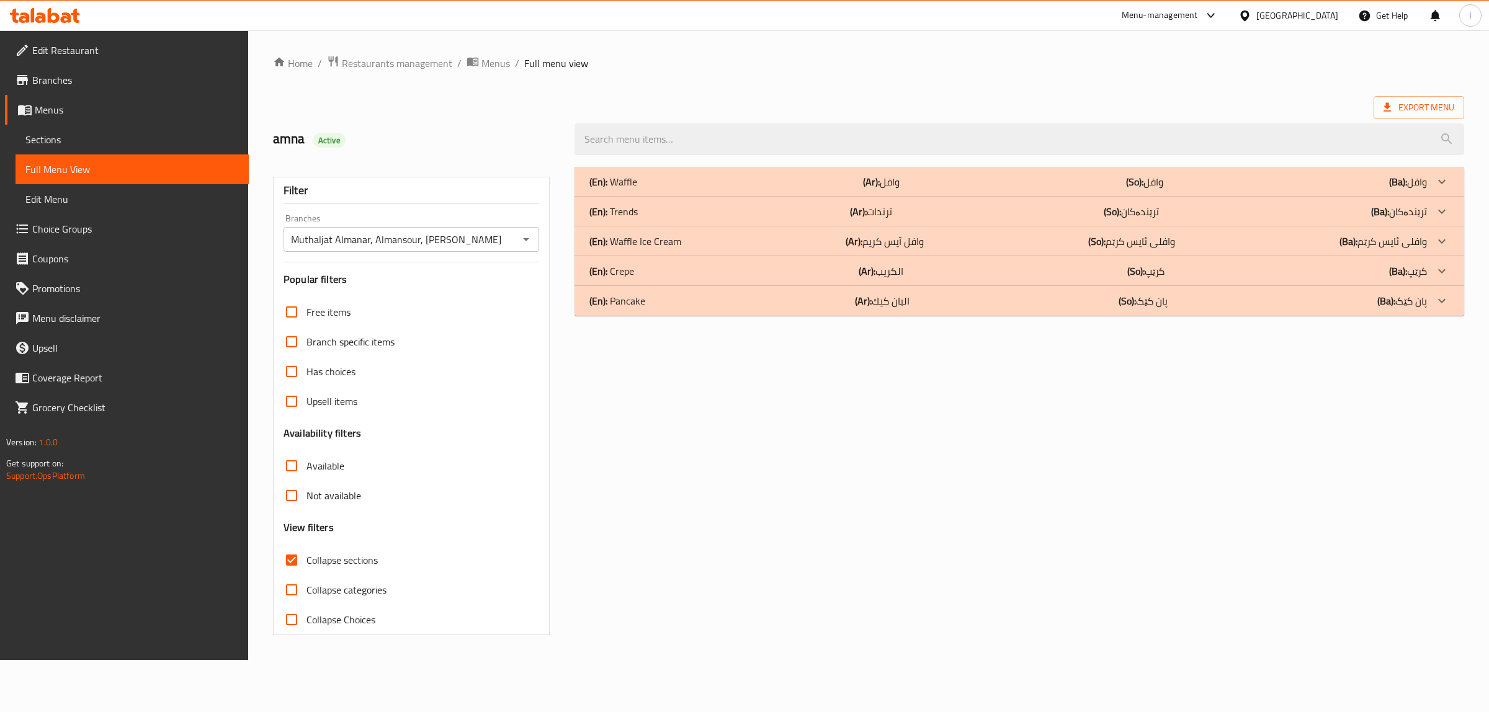
click at [653, 271] on div "(En): Crepe (Ar): الكريب (So): کرێپ (Ba): کرێپ" at bounding box center [1008, 271] width 838 height 15
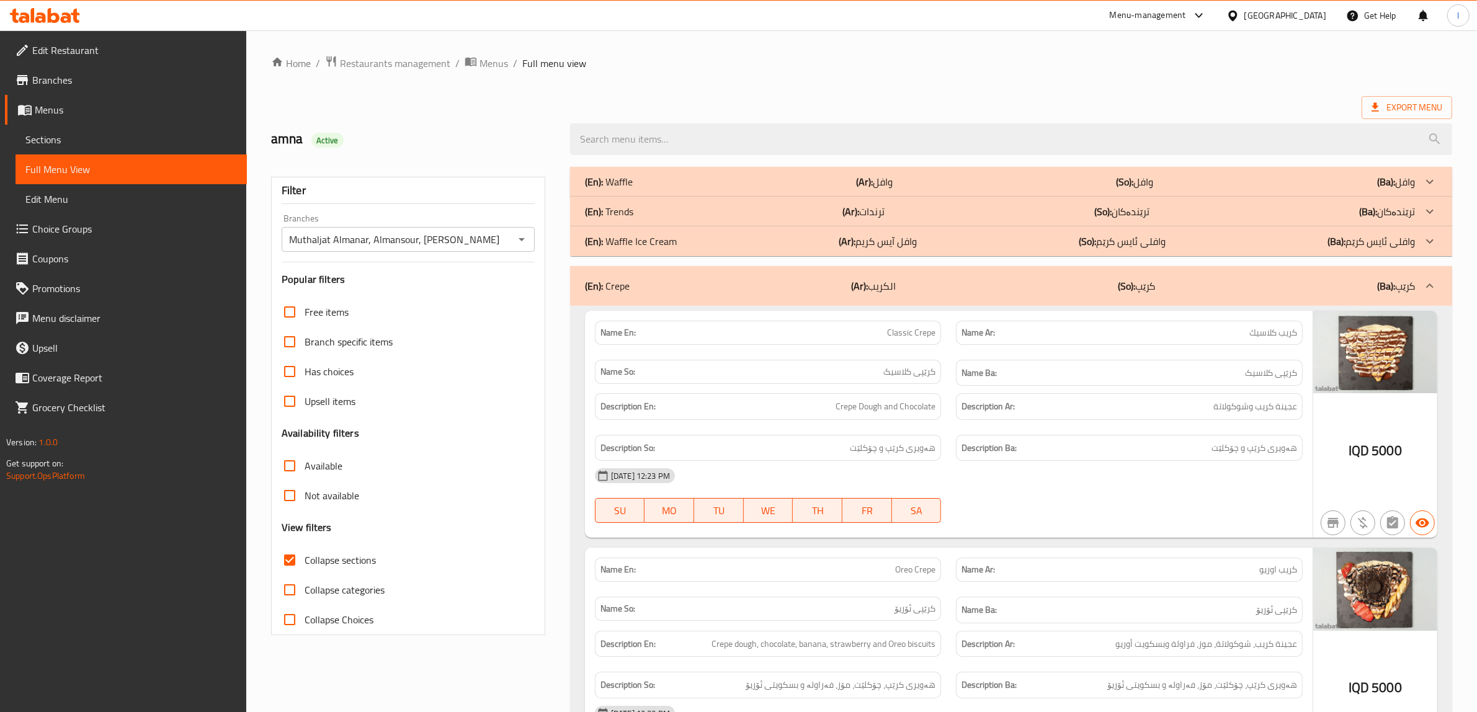
click at [661, 207] on div "(En): Trends (Ar): ترندات (So): ترێندەکان (Ba): ترێندەکان" at bounding box center [1000, 211] width 830 height 15
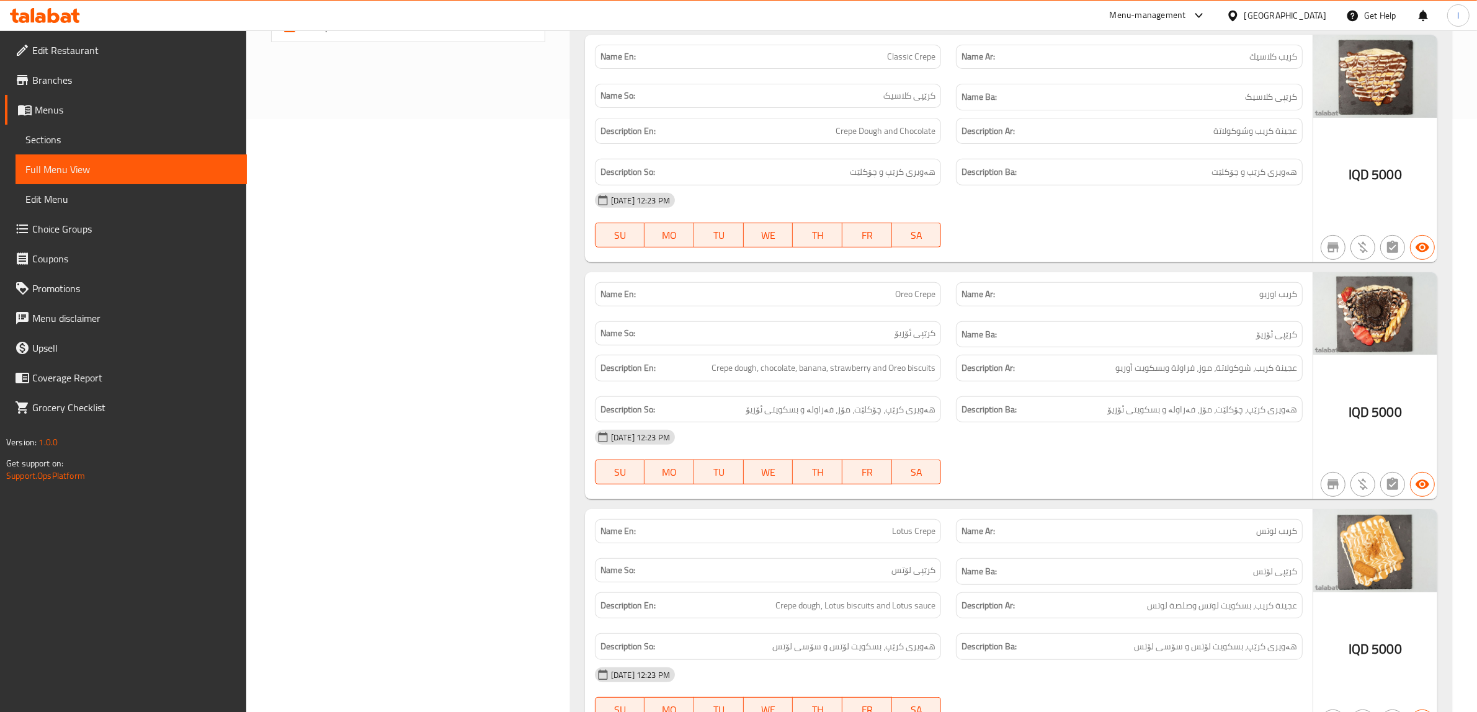
scroll to position [620, 0]
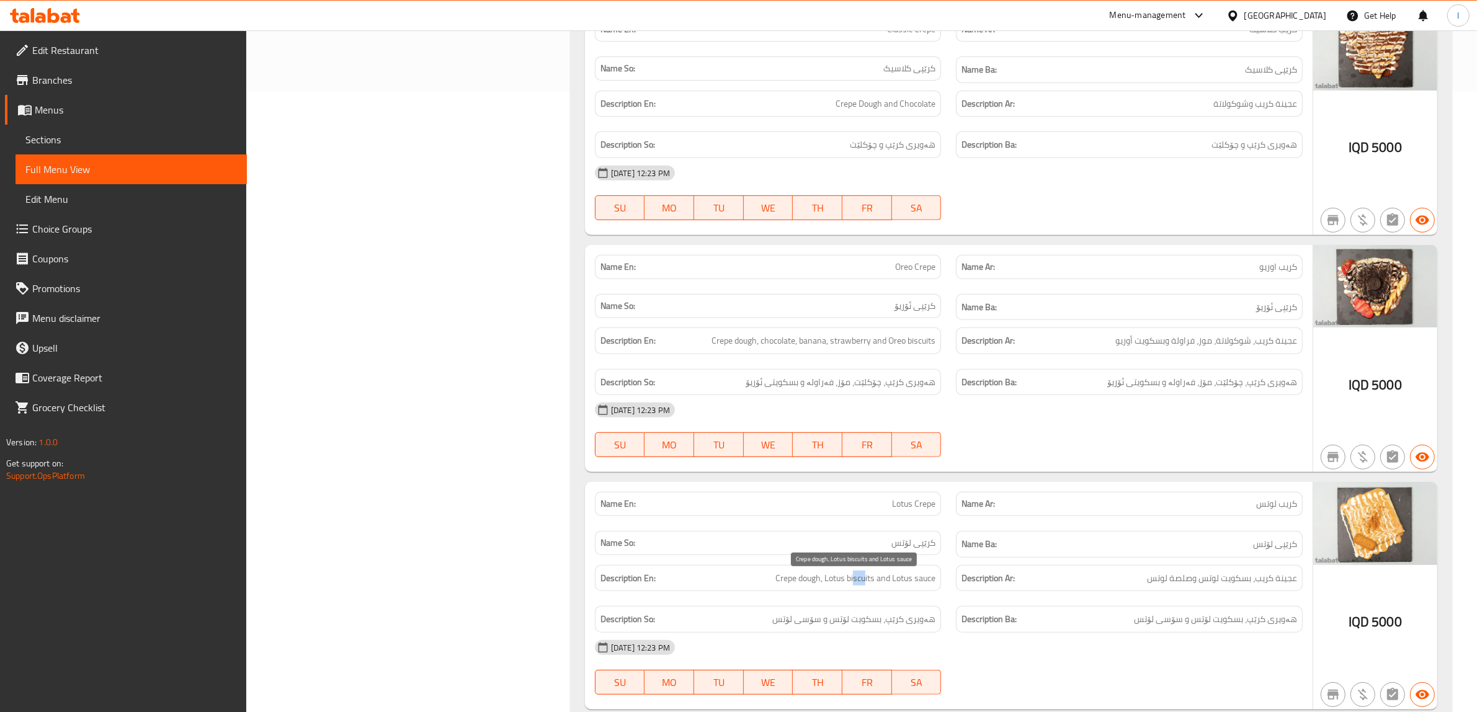
drag, startPoint x: 854, startPoint y: 586, endPoint x: 866, endPoint y: 584, distance: 11.9
click at [866, 584] on span "Crepe dough, Lotus biscuits and Lotus sauce" at bounding box center [856, 579] width 160 height 16
drag, startPoint x: 905, startPoint y: 585, endPoint x: 928, endPoint y: 585, distance: 23.6
click at [928, 585] on span "Crepe dough, Lotus biscuits and Lotus sauce" at bounding box center [856, 579] width 160 height 16
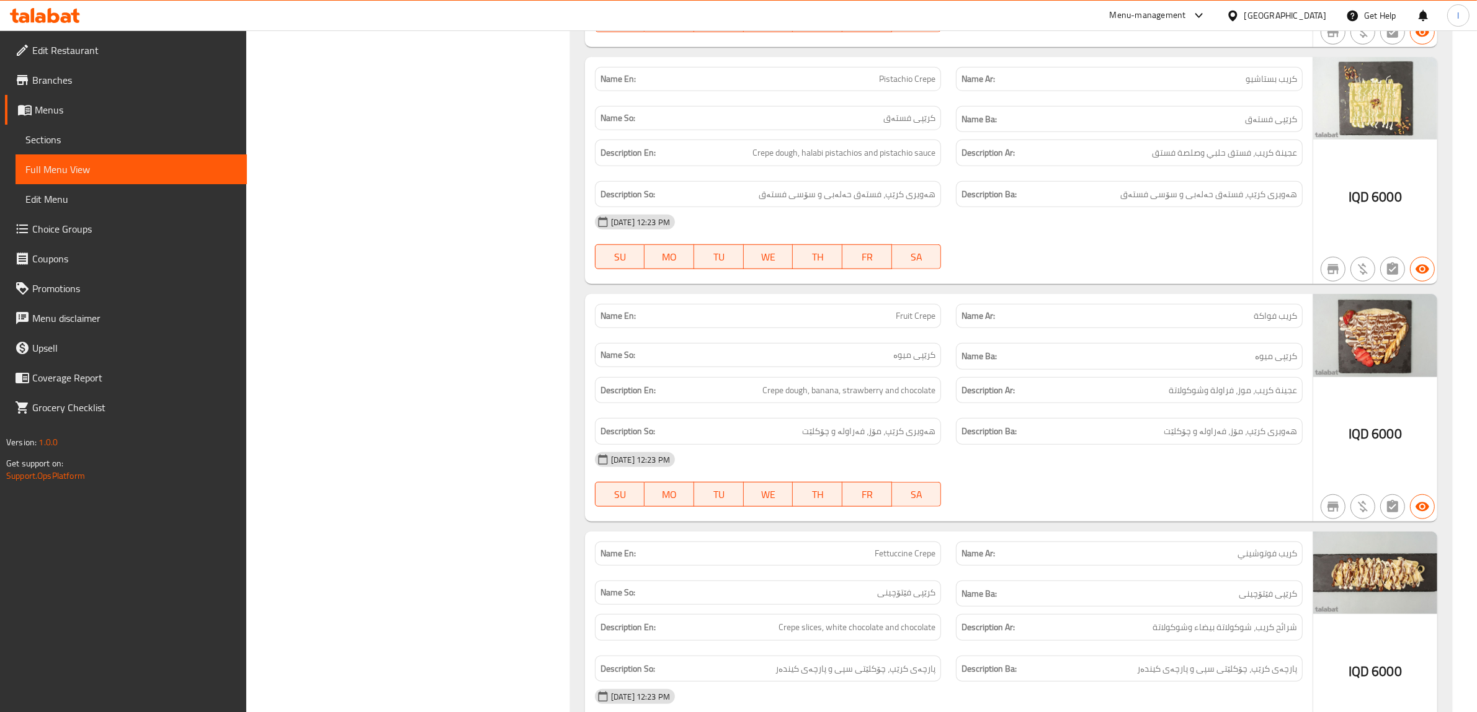
scroll to position [1319, 0]
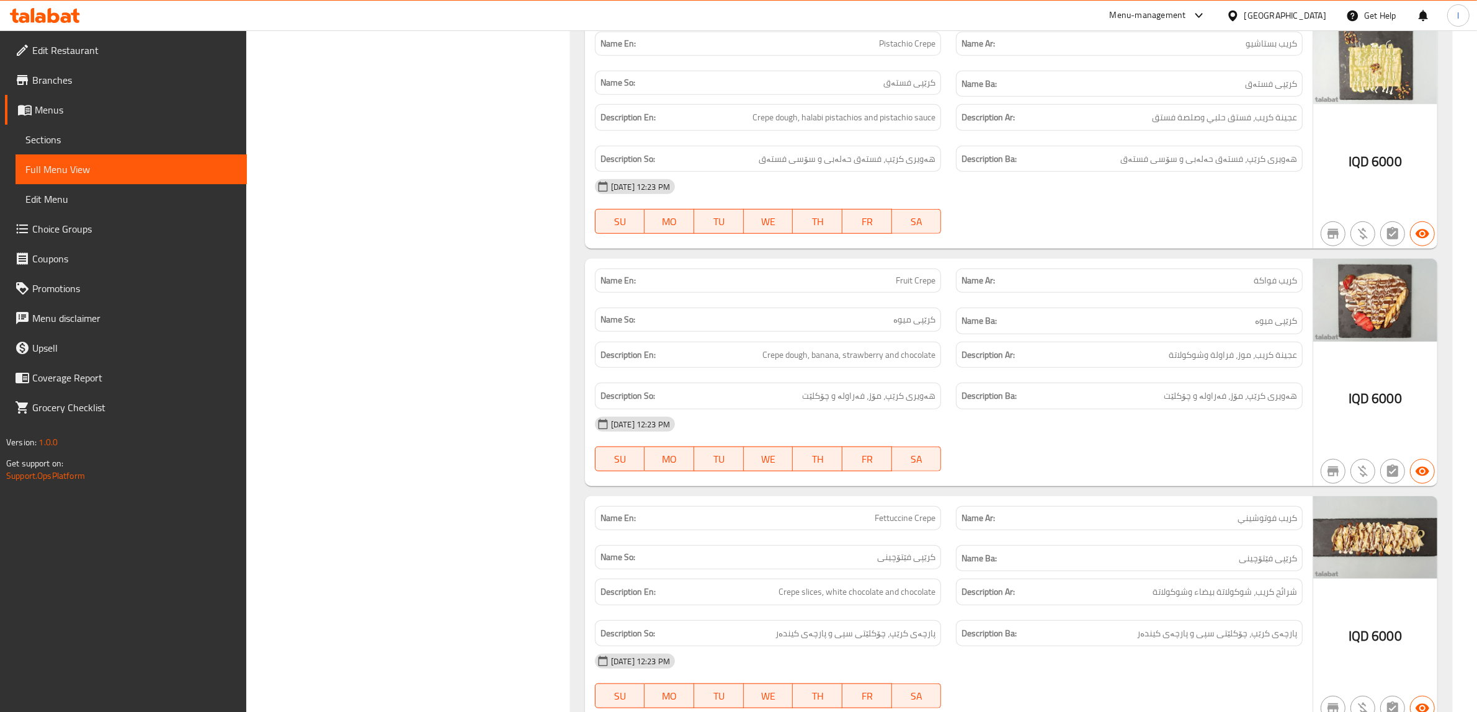
click at [903, 523] on span "Fettuccine Crepe" at bounding box center [905, 518] width 61 height 13
copy span "Fettuccine Crepe"
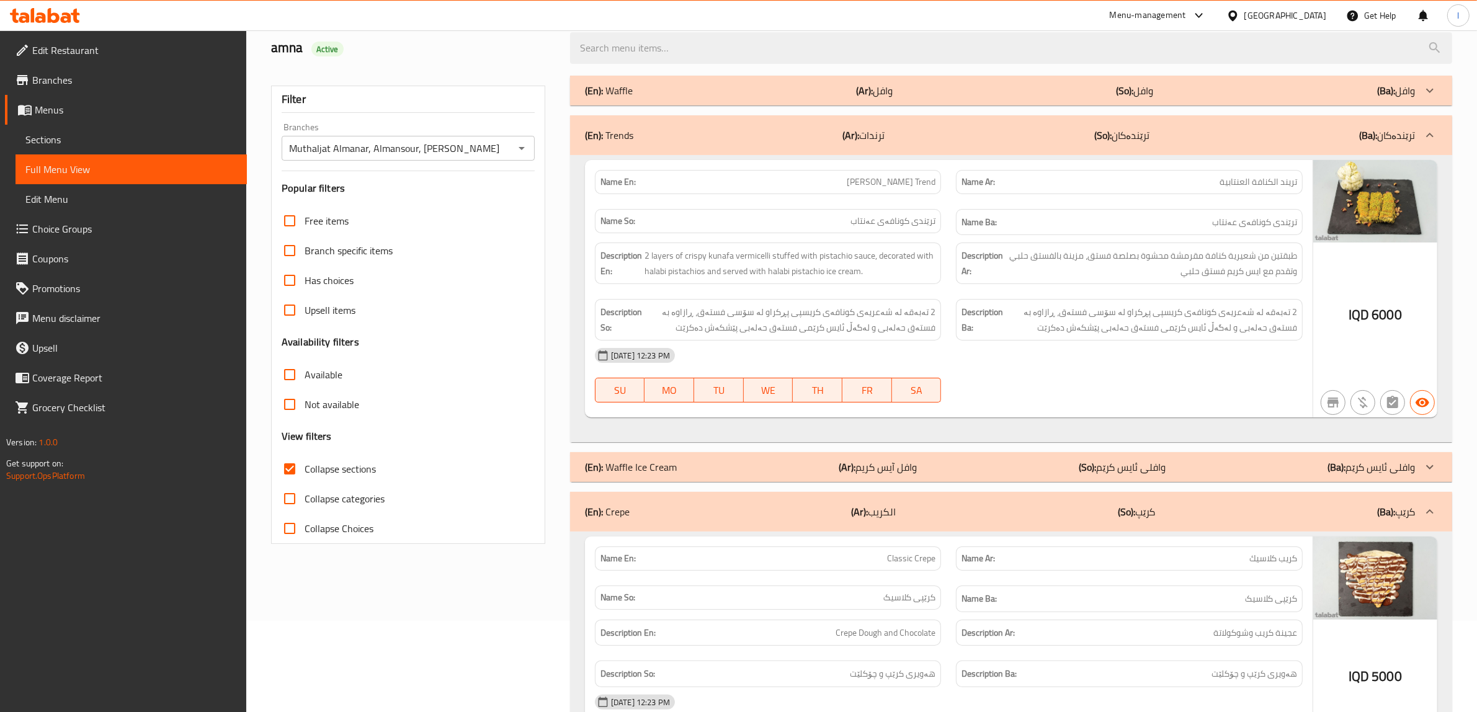
scroll to position [0, 0]
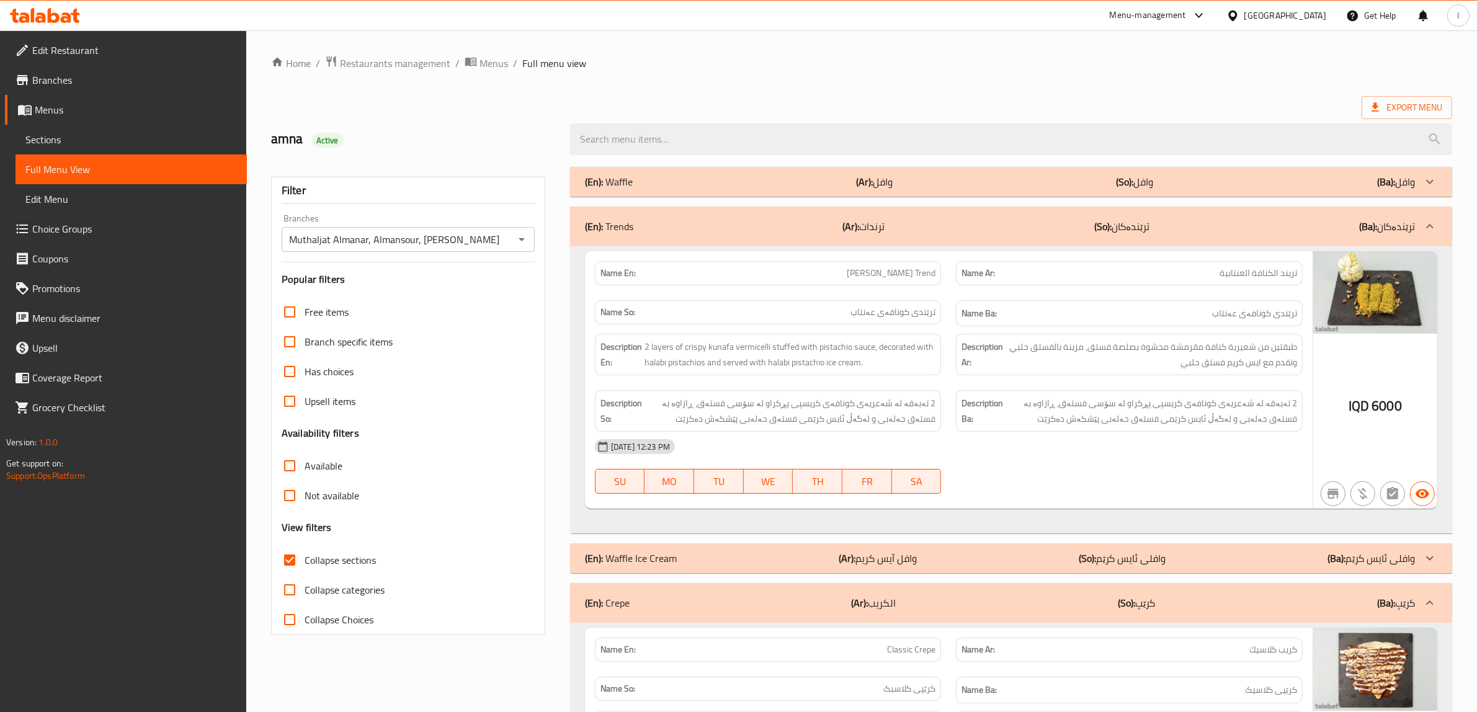
click at [38, 134] on span "Sections" at bounding box center [131, 139] width 212 height 15
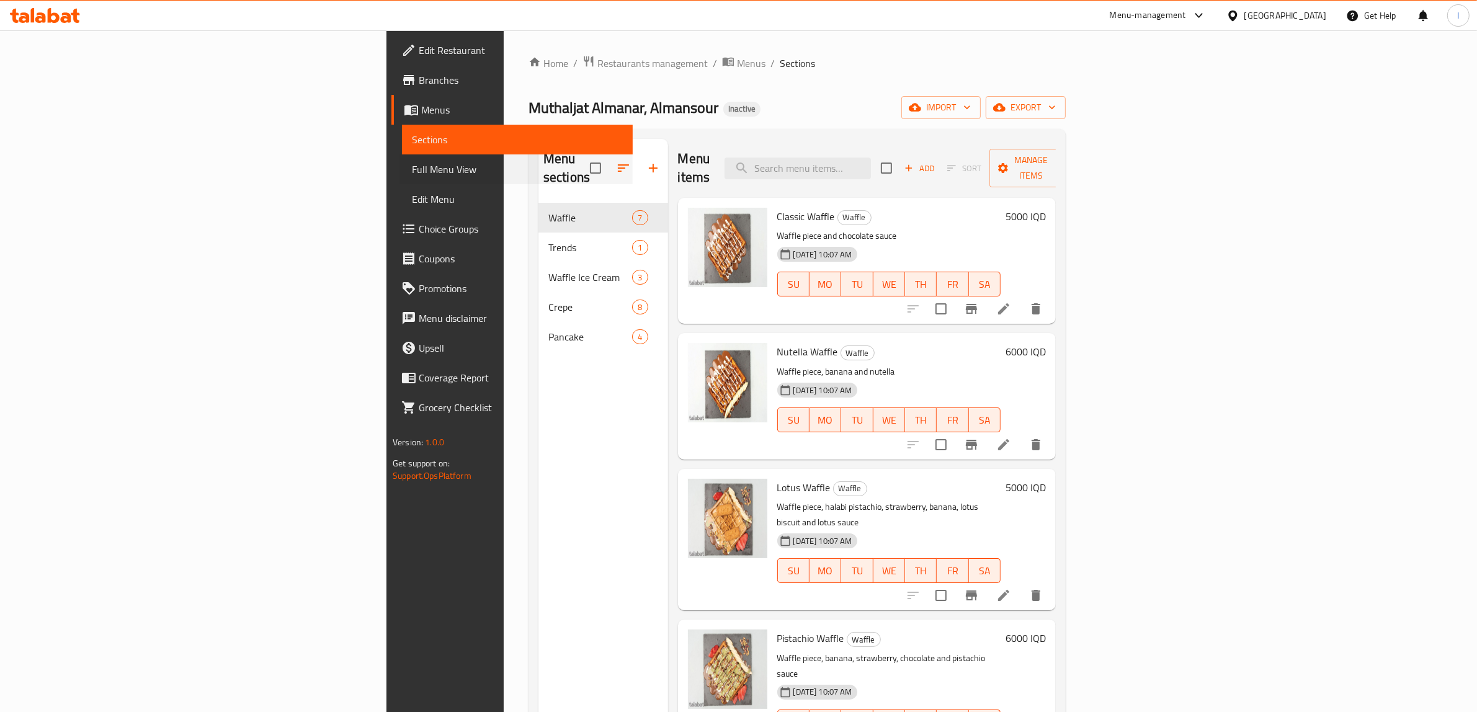
click at [400, 158] on div "Full Menu View" at bounding box center [517, 169] width 234 height 30
click at [412, 168] on span "Full Menu View" at bounding box center [518, 169] width 212 height 15
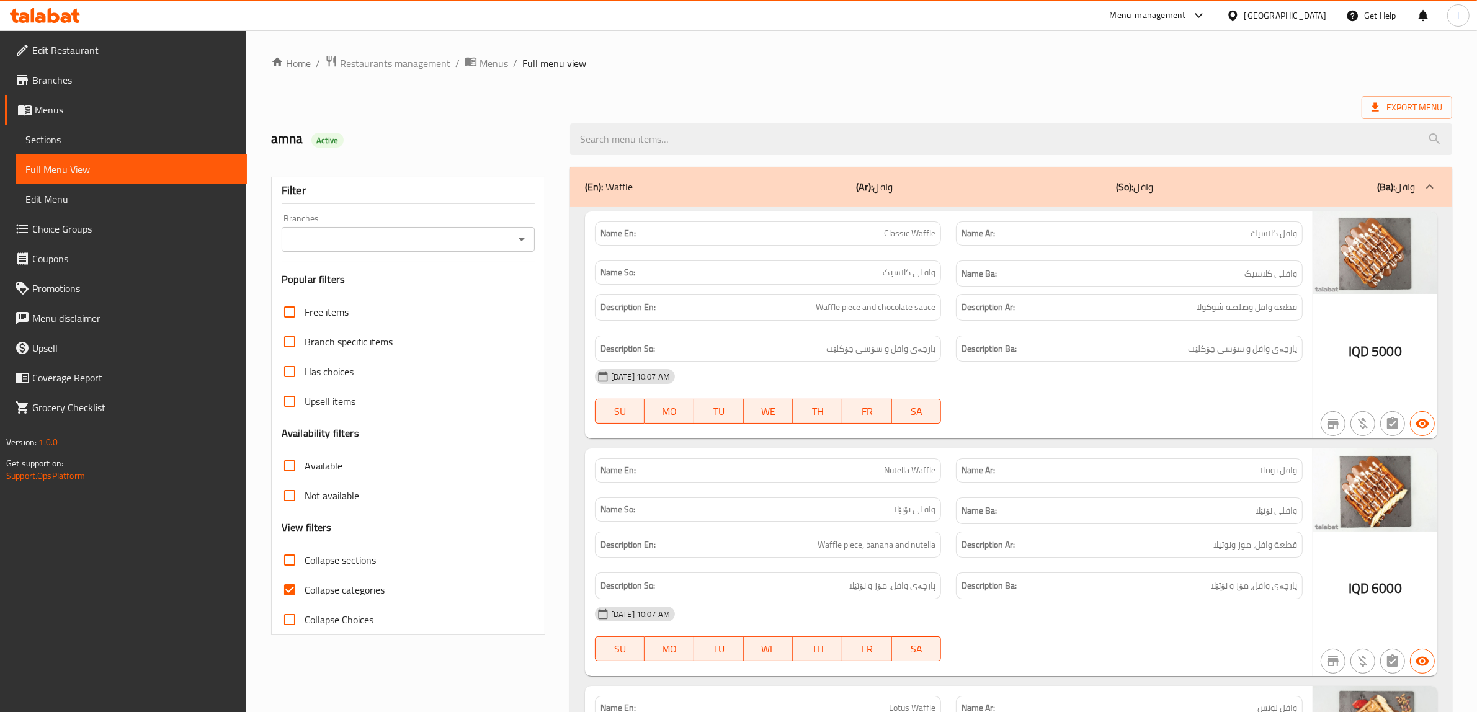
click at [345, 230] on div "Branches" at bounding box center [408, 239] width 253 height 25
click at [372, 240] on input "Branches" at bounding box center [397, 239] width 225 height 17
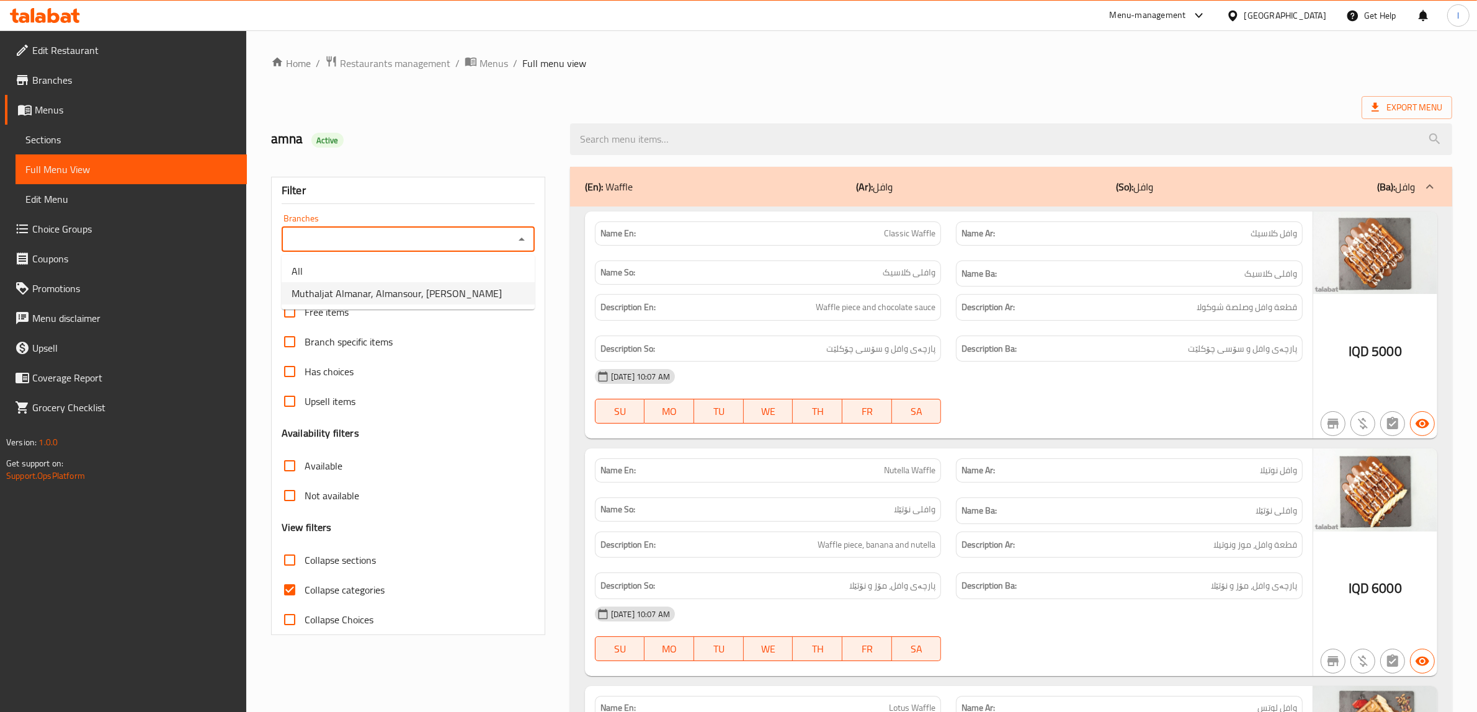
click at [438, 295] on span "Muthaljat Almanar, Almansour, Al Mansur" at bounding box center [397, 293] width 210 height 15
type input "Muthaljat Almanar, Almansour, Al Mansur"
click at [302, 591] on input "Collapse categories" at bounding box center [290, 590] width 30 height 30
checkbox input "false"
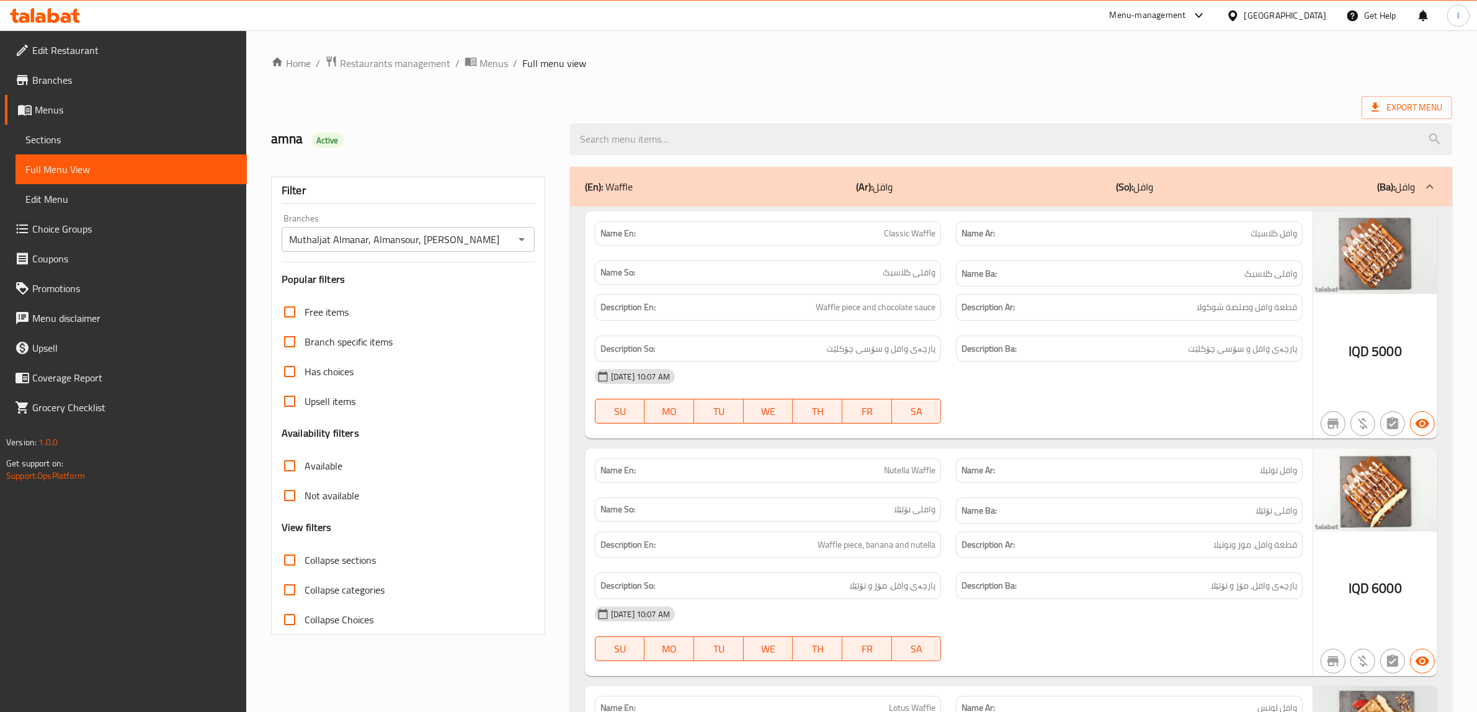
click at [300, 568] on input "Collapse sections" at bounding box center [290, 560] width 30 height 30
checkbox input "true"
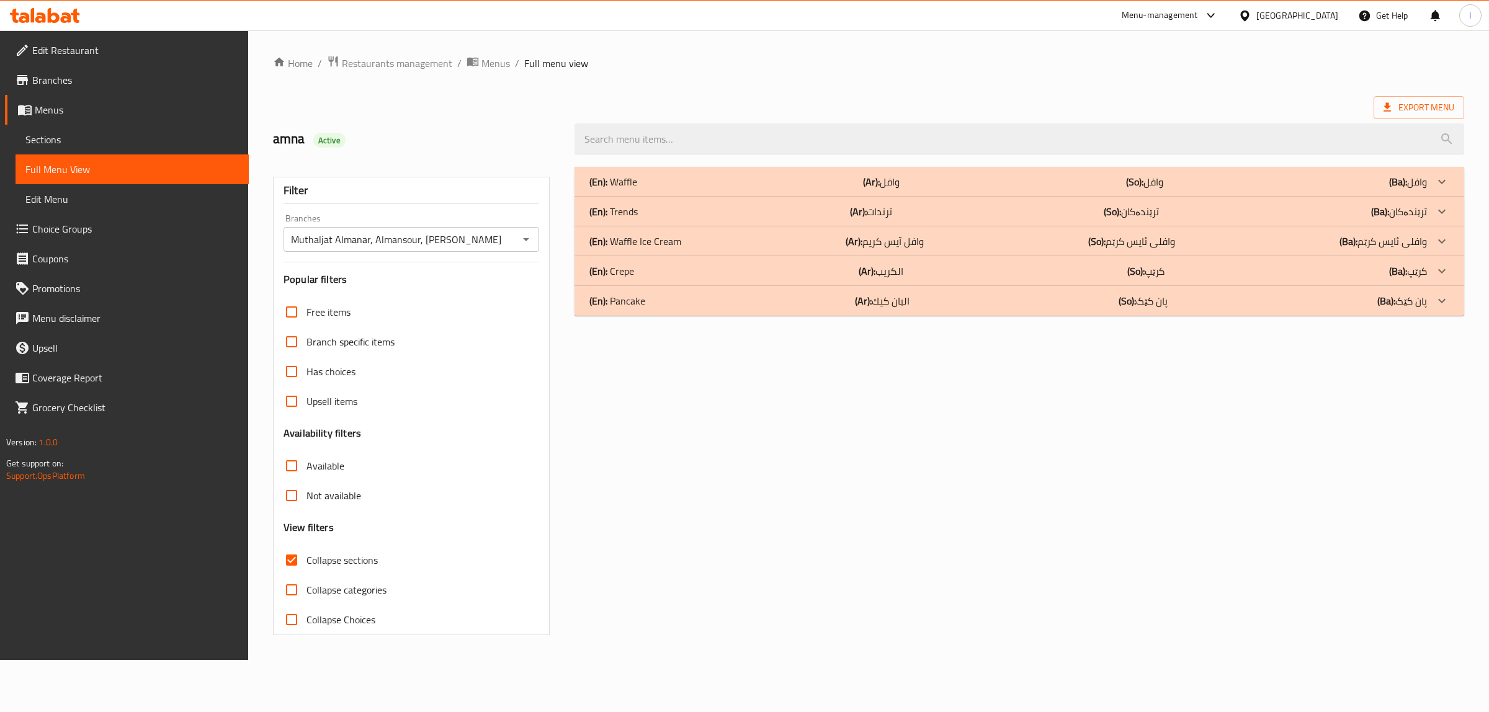
click at [653, 275] on div "(En): Crepe (Ar): الكريب (So): کرێپ (Ba): کرێپ" at bounding box center [1008, 271] width 838 height 15
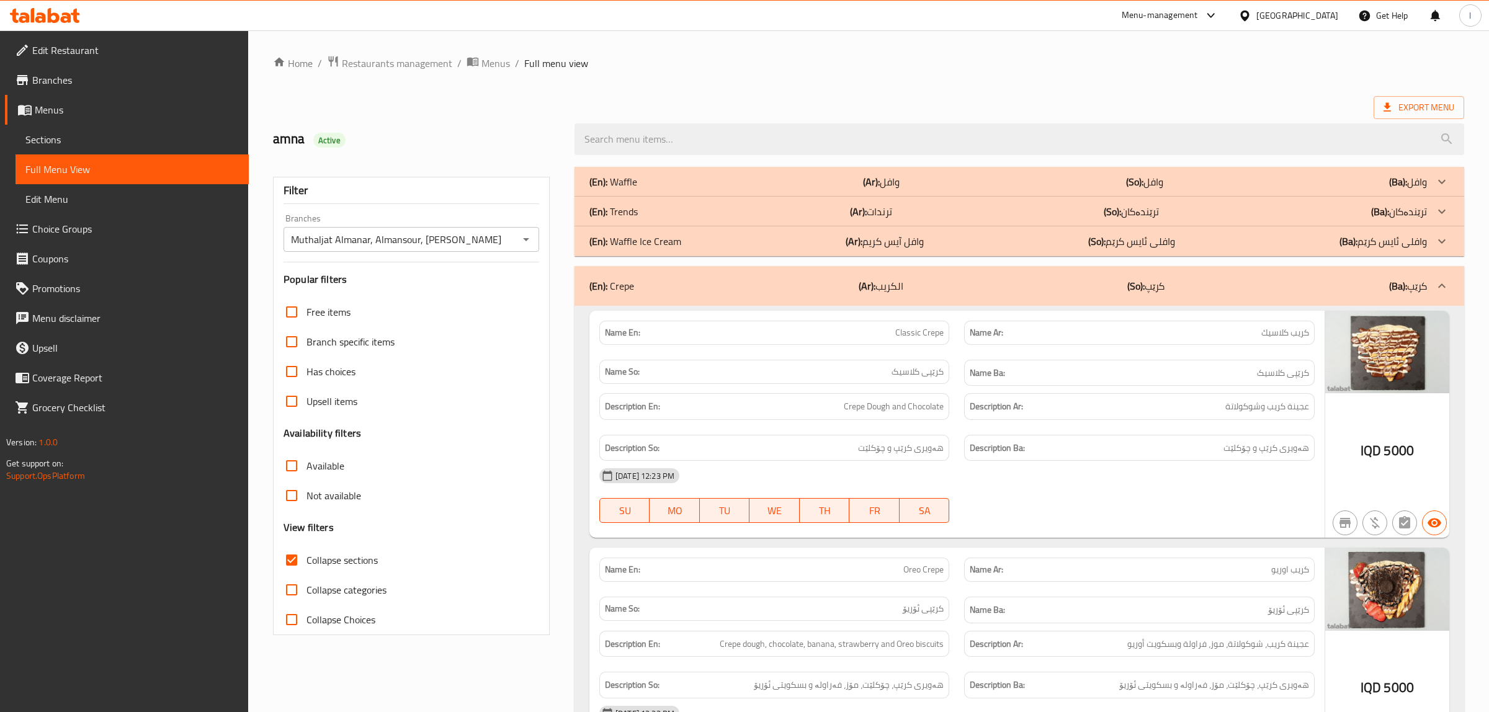
drag, startPoint x: 680, startPoint y: 216, endPoint x: 710, endPoint y: 222, distance: 30.9
click at [677, 216] on div "(En): Trends (Ar): ترندات (So): ترێندەکان (Ba): ترێندەکان" at bounding box center [1008, 211] width 838 height 15
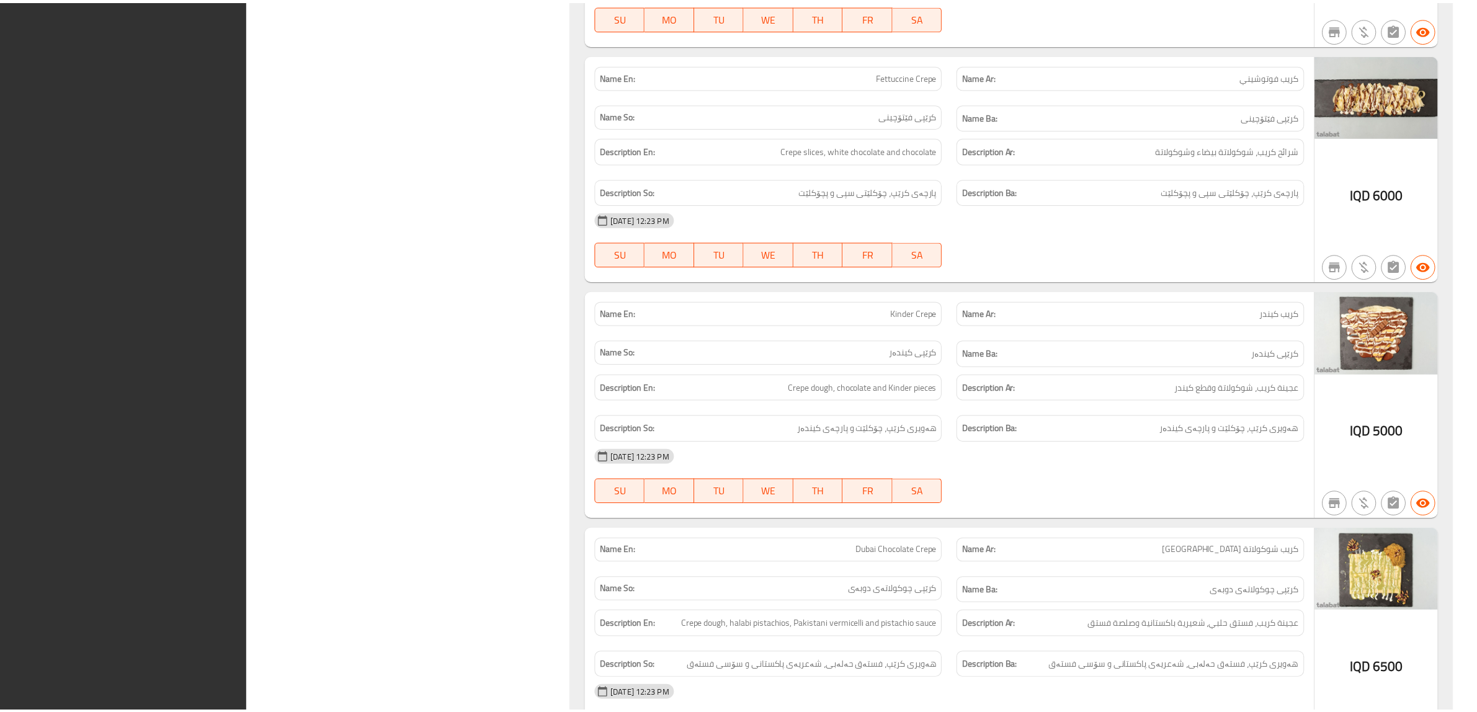
scroll to position [1904, 0]
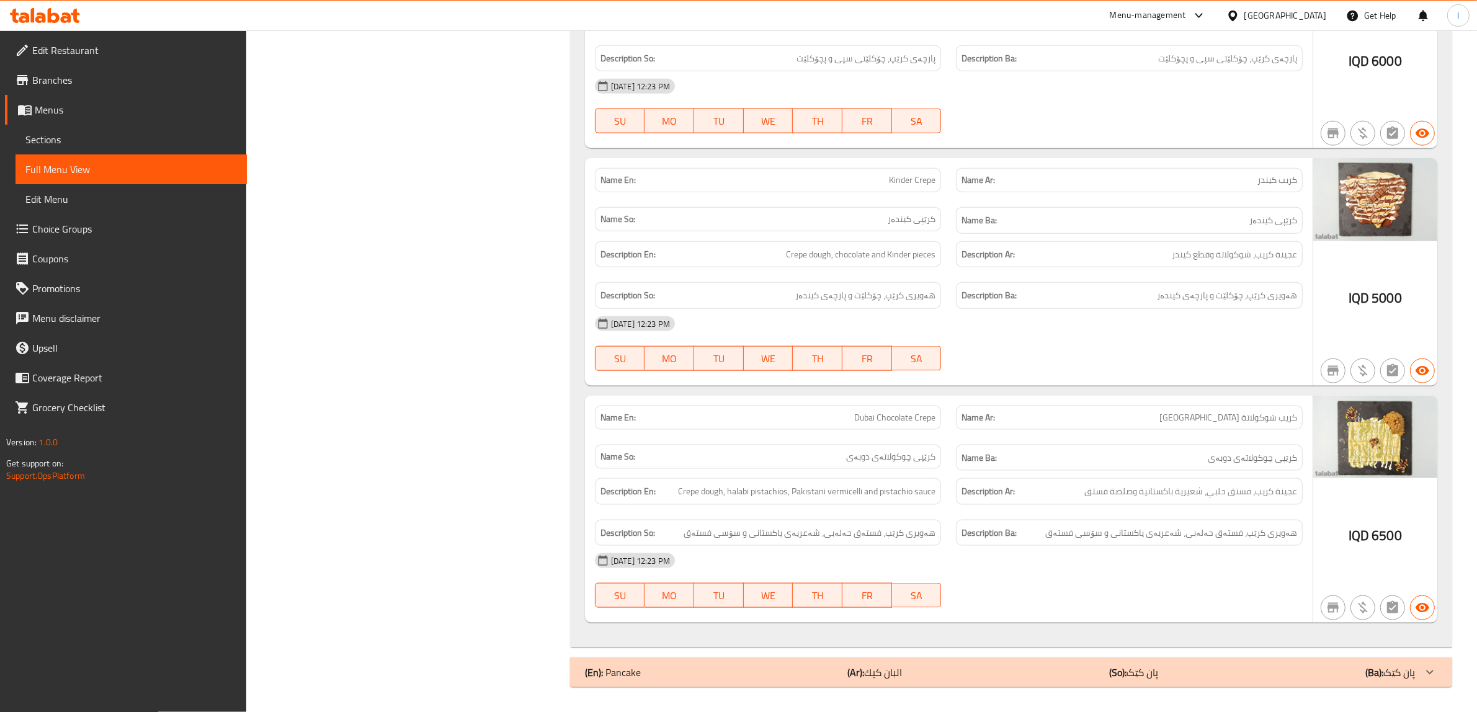
click at [48, 17] on icon at bounding box center [54, 15] width 12 height 15
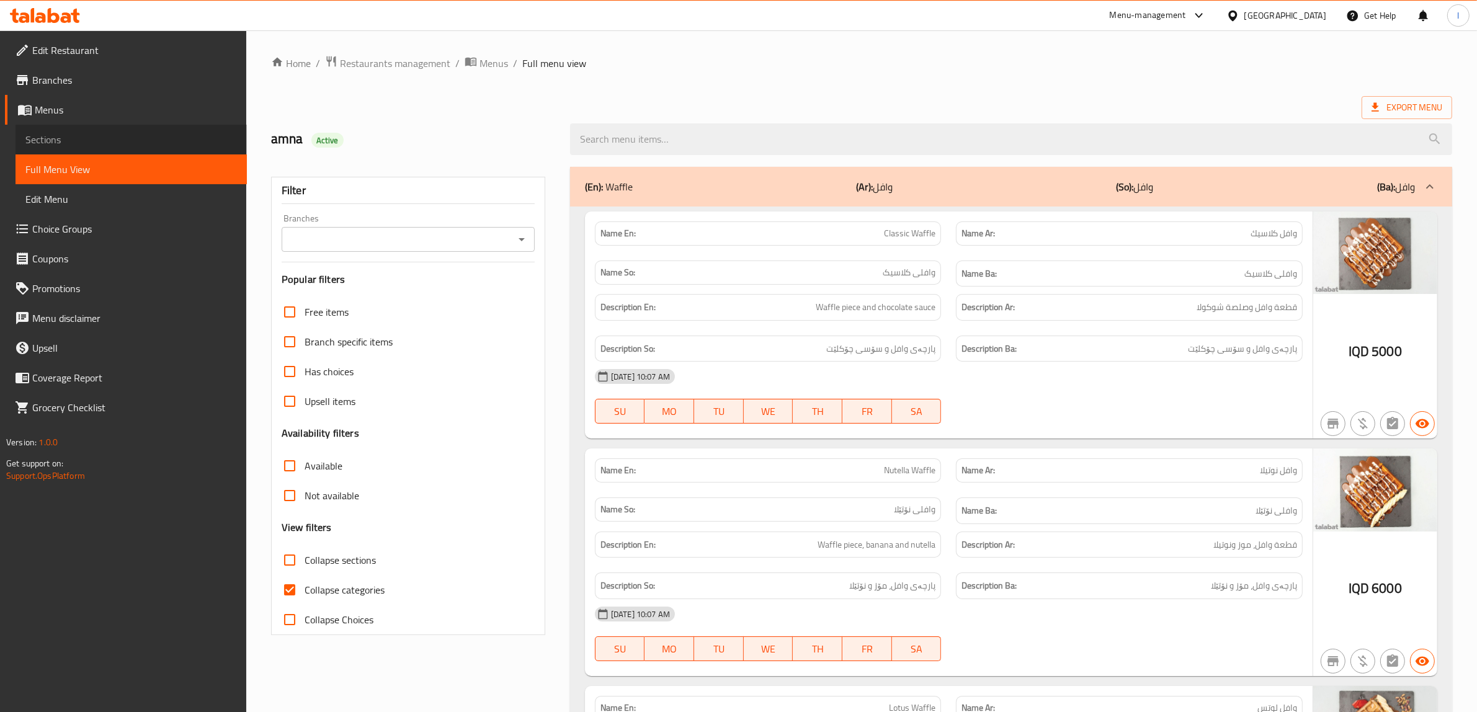
click at [65, 141] on span "Sections" at bounding box center [131, 139] width 212 height 15
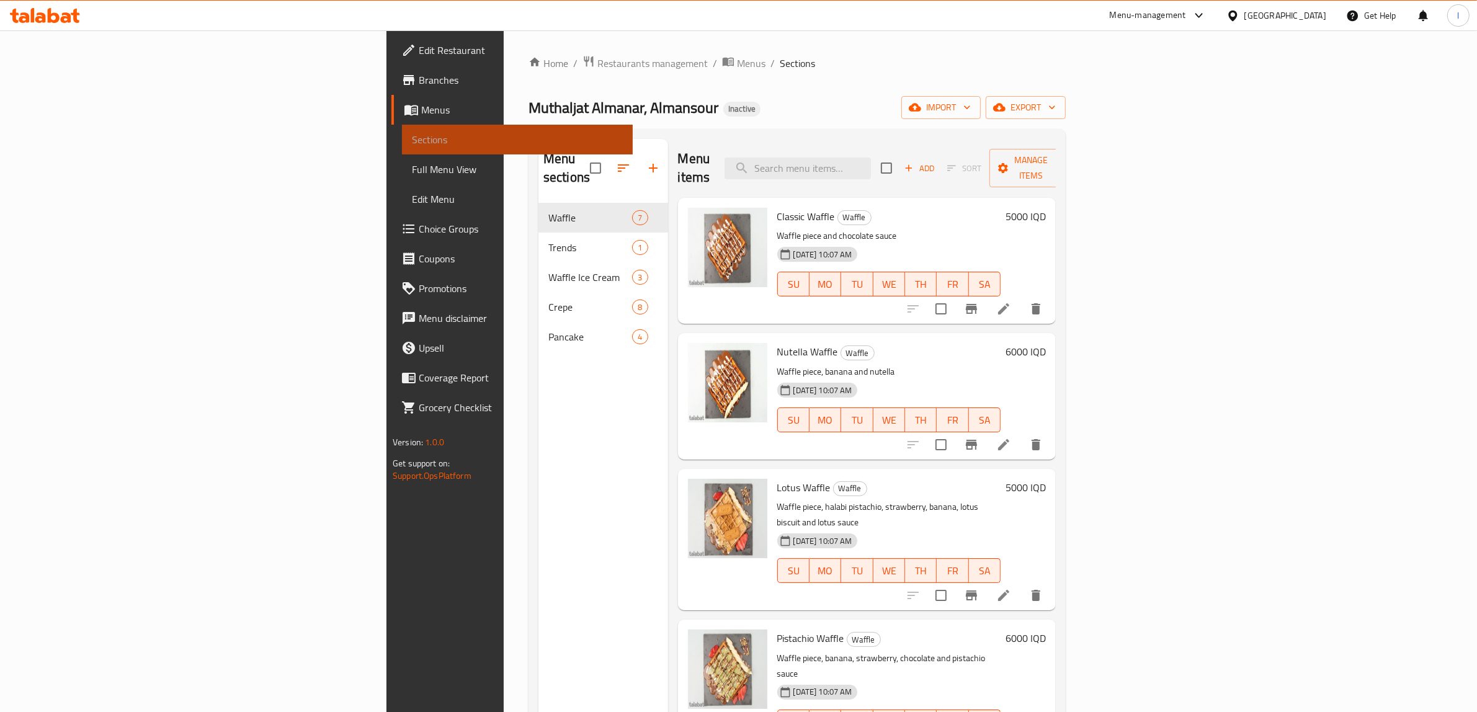
click at [412, 140] on span "Sections" at bounding box center [518, 139] width 212 height 15
click at [956, 149] on div "Menu items Add Sort Manage items" at bounding box center [867, 168] width 378 height 59
click at [871, 165] on input "search" at bounding box center [798, 169] width 146 height 22
paste input "Fettuccine Crepe"
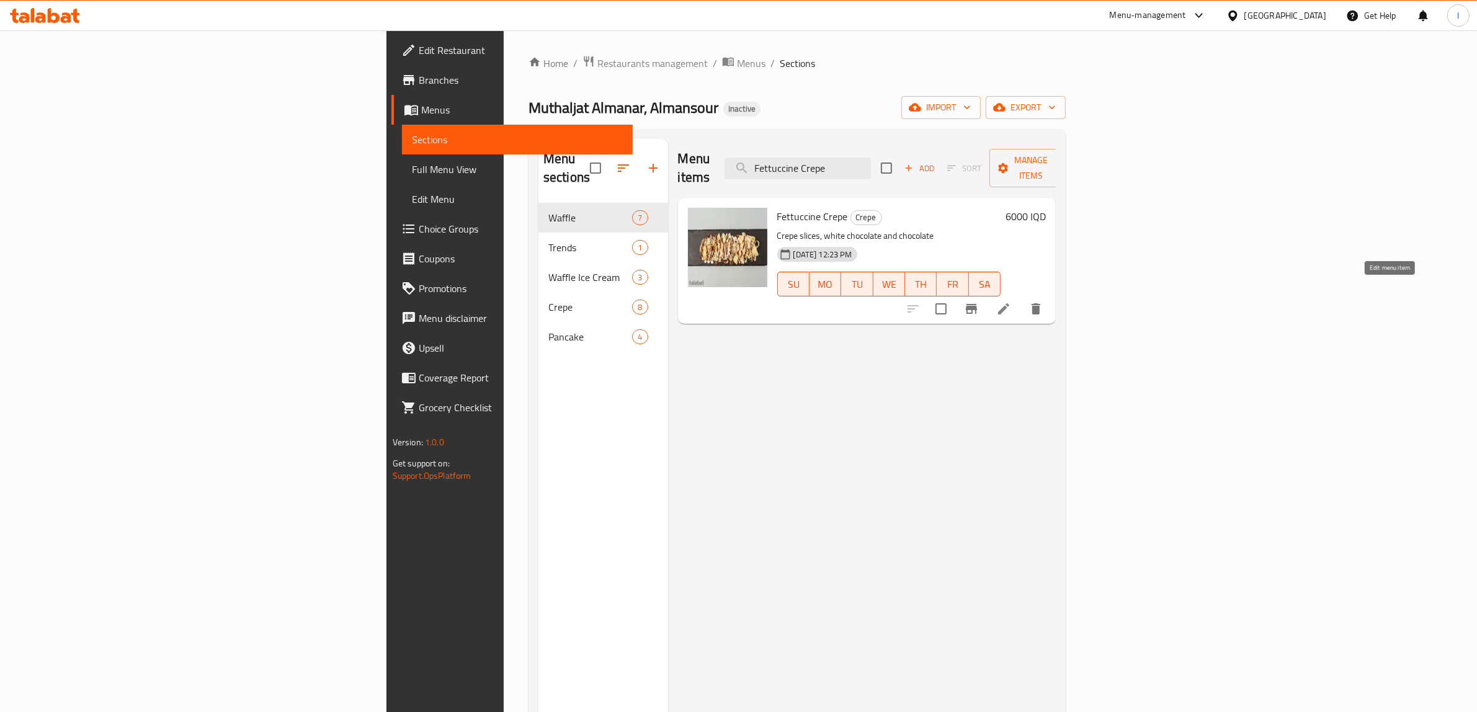
type input "Fettuccine Crepe"
click at [1011, 302] on icon at bounding box center [1003, 309] width 15 height 15
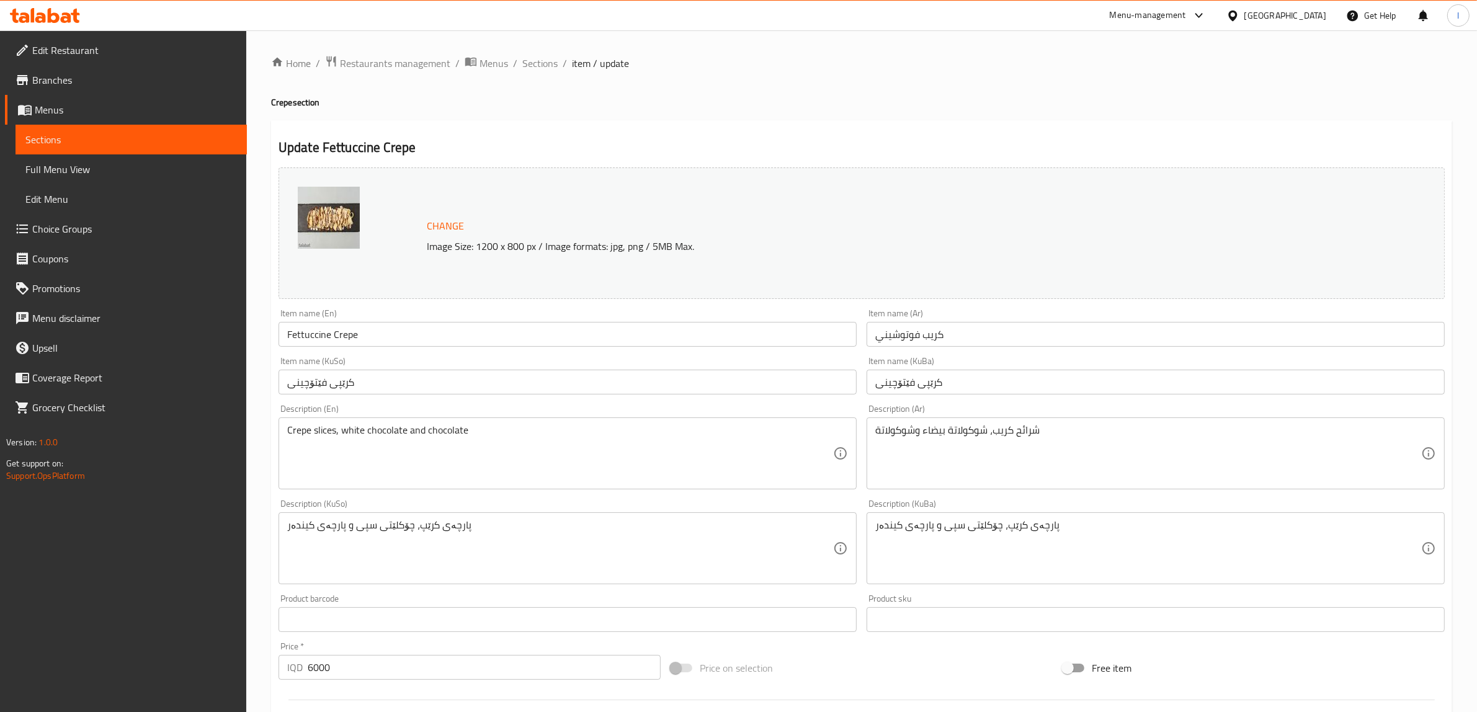
drag, startPoint x: 872, startPoint y: 529, endPoint x: 928, endPoint y: 529, distance: 56.5
click at [928, 532] on div "پارچەی کرێپ، چۆکلێتی سپی و پارچەی کیندەر Description (KuBa)" at bounding box center [1156, 549] width 578 height 72
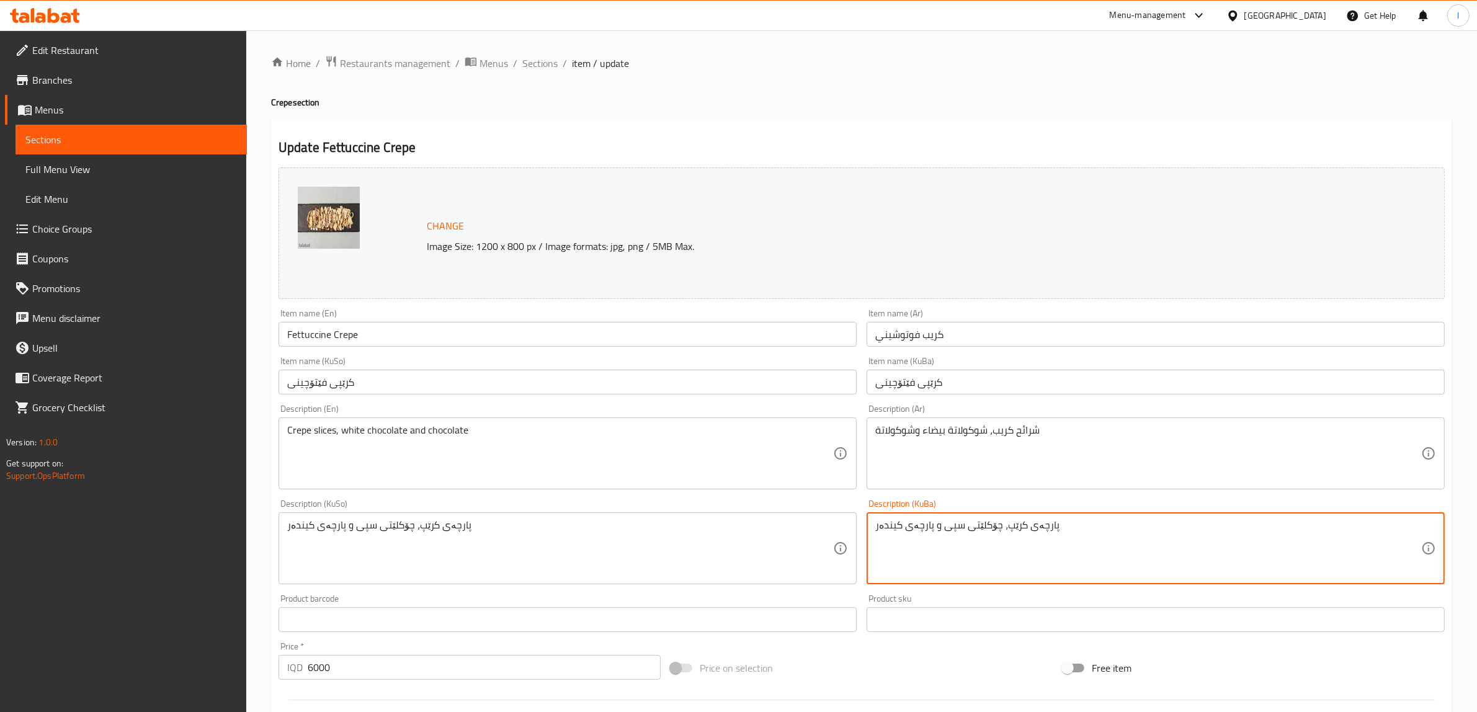
drag, startPoint x: 928, startPoint y: 526, endPoint x: 807, endPoint y: 518, distance: 121.2
click at [807, 518] on div "Change Image Size: 1200 x 800 px / Image formats: jpg, png / 5MB Max. Item name…" at bounding box center [862, 511] width 1176 height 696
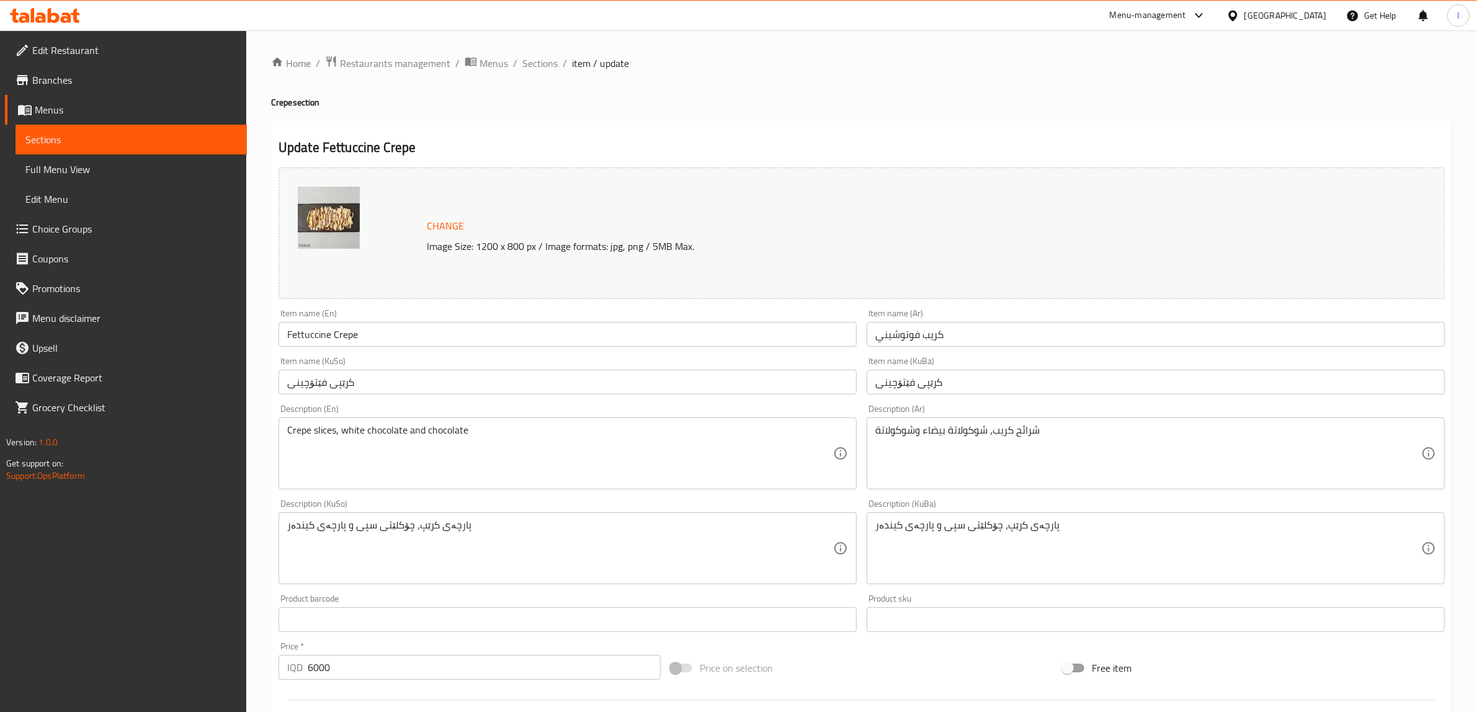
drag, startPoint x: 947, startPoint y: 534, endPoint x: 938, endPoint y: 538, distance: 10.0
click at [938, 538] on textarea "پارچەی کرێپ، چۆکلێتی سپی و پارچەی کیندەر" at bounding box center [1148, 548] width 546 height 59
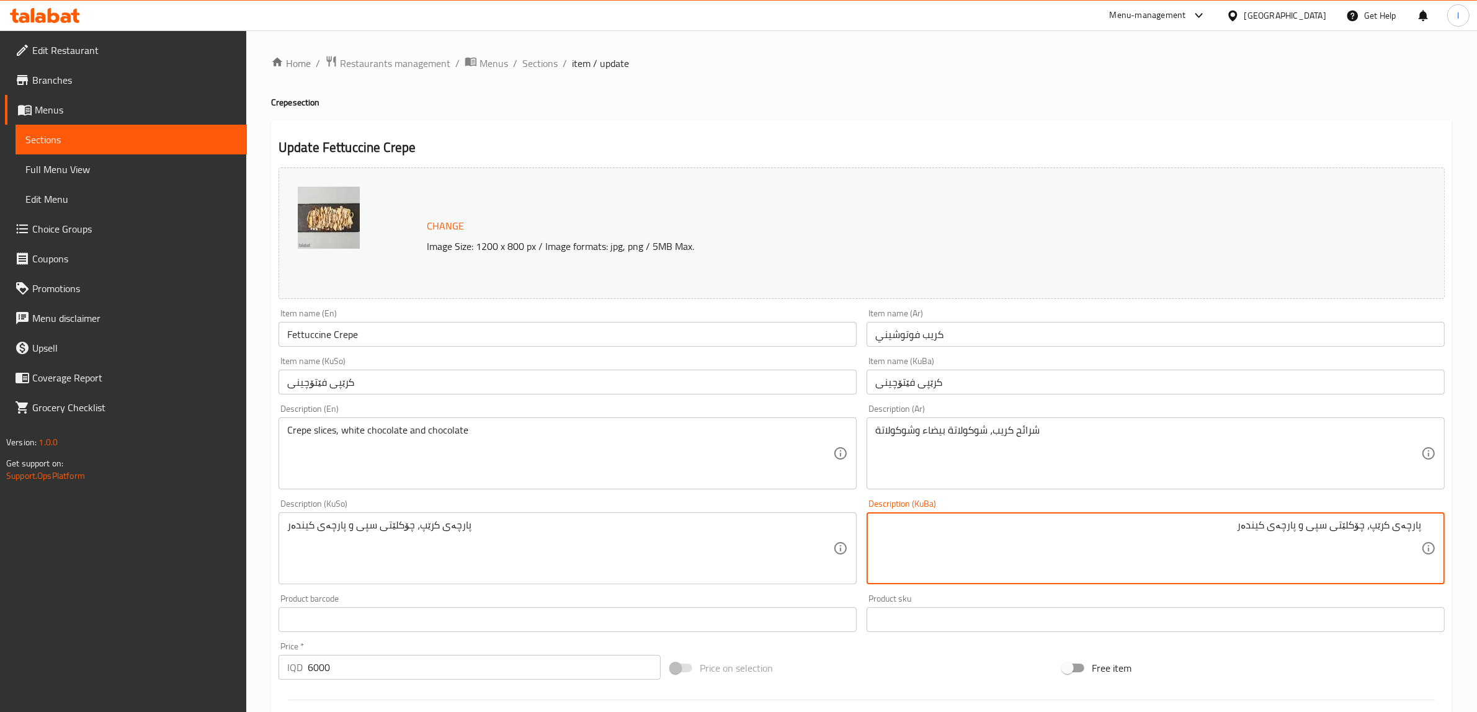
click at [1255, 552] on textarea "پارچەی کرێپ، چۆکلێتی سپی و پارچەی کیندەر" at bounding box center [1148, 548] width 546 height 59
drag, startPoint x: 1242, startPoint y: 529, endPoint x: 1299, endPoint y: 540, distance: 57.6
click at [1300, 540] on textarea "پارچەی کرێپ، چۆکلێتی سپی و پارچەی کیندەر" at bounding box center [1148, 548] width 546 height 59
paste textarea "چۆکلێت"
type textarea "پارچەی کرێپ، چۆکلێتی سپی و پچۆکلێت"
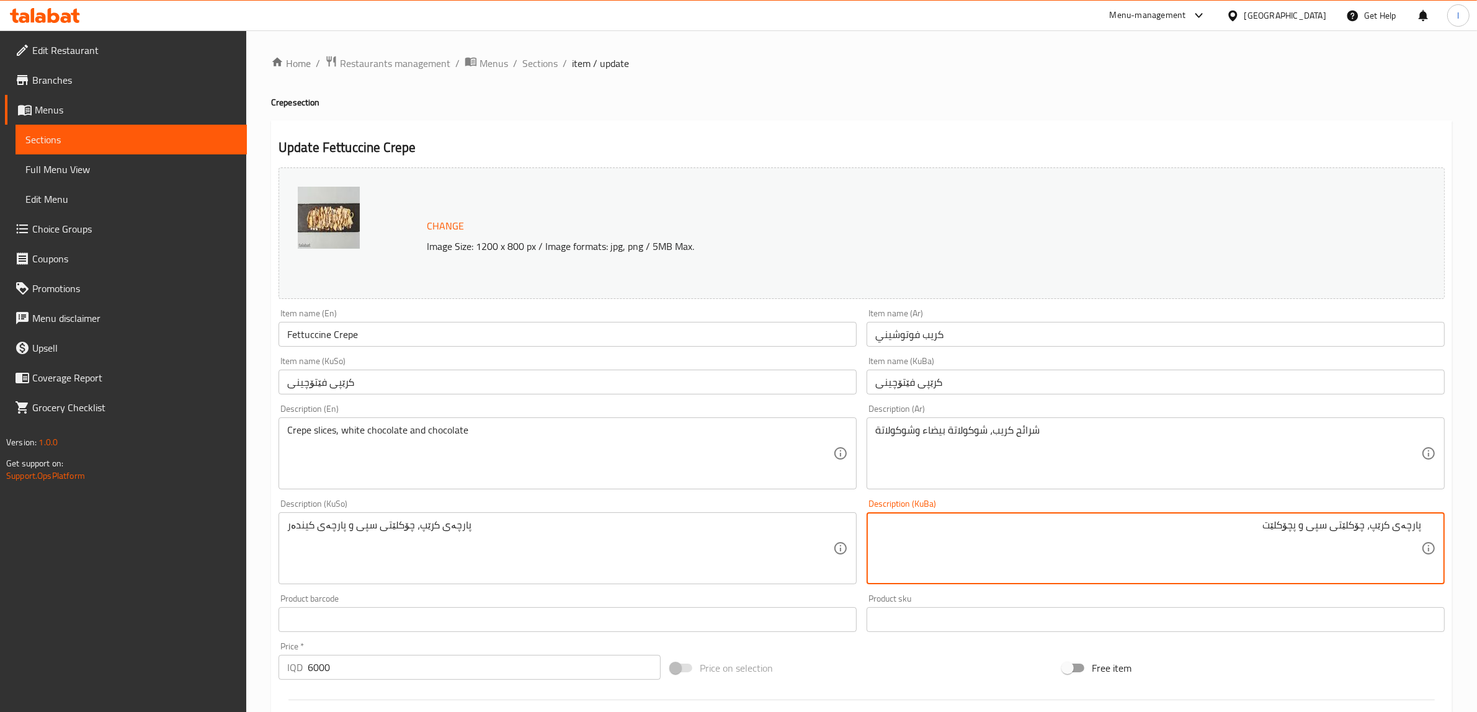
drag, startPoint x: 1127, startPoint y: 531, endPoint x: 1488, endPoint y: 540, distance: 360.6
click at [1477, 540] on html "​ Menu-management Iraq Get Help l Edit Restaurant Branches Menus Sections Full …" at bounding box center [738, 356] width 1477 height 712
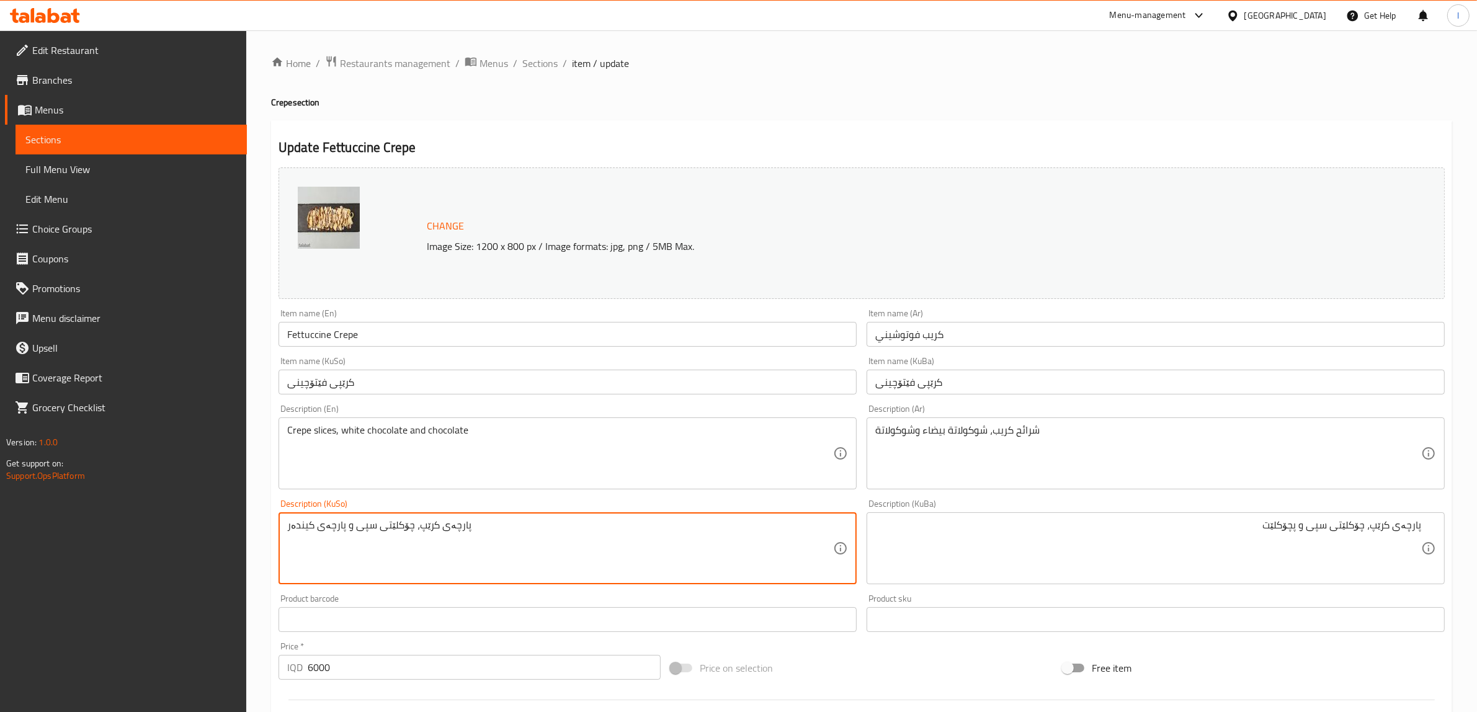
drag, startPoint x: 546, startPoint y: 550, endPoint x: 3, endPoint y: 514, distance: 544.1
paste textarea "چۆکلێت"
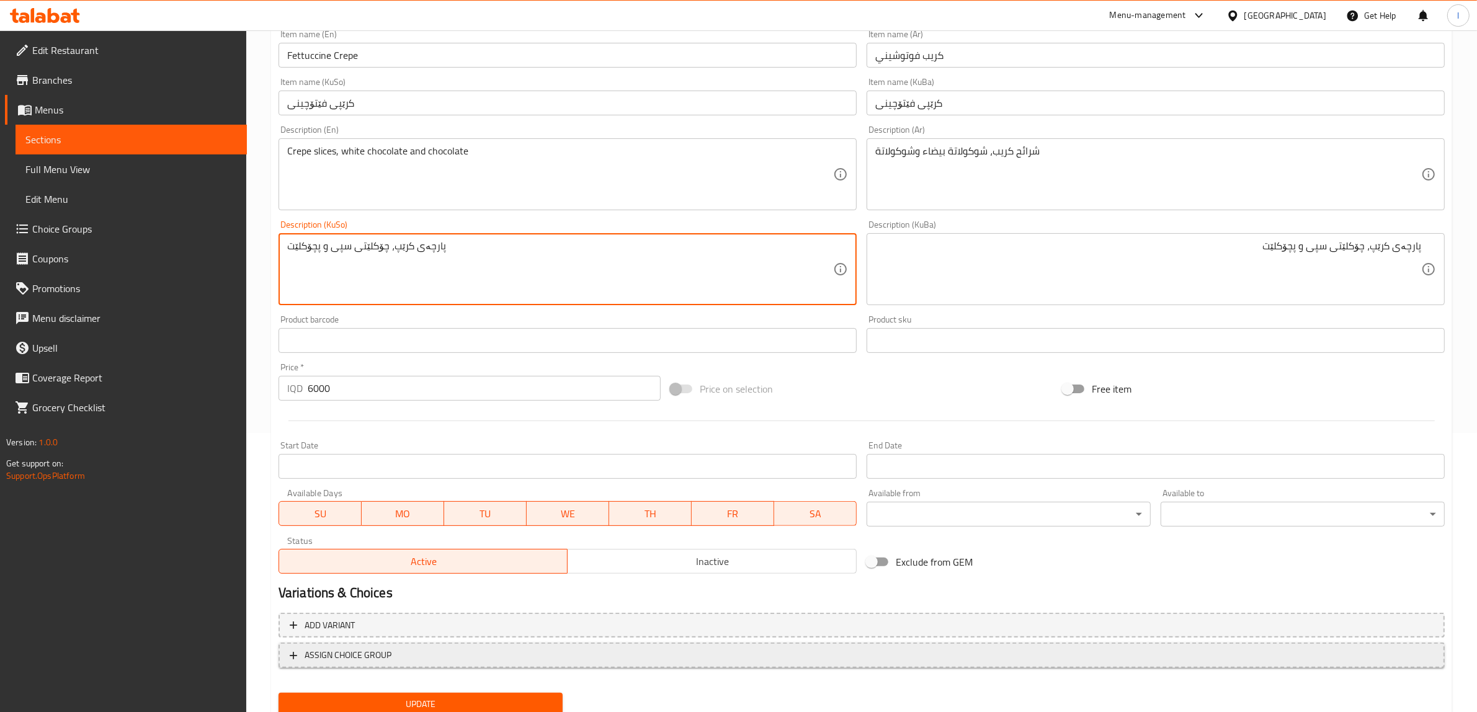
scroll to position [310, 0]
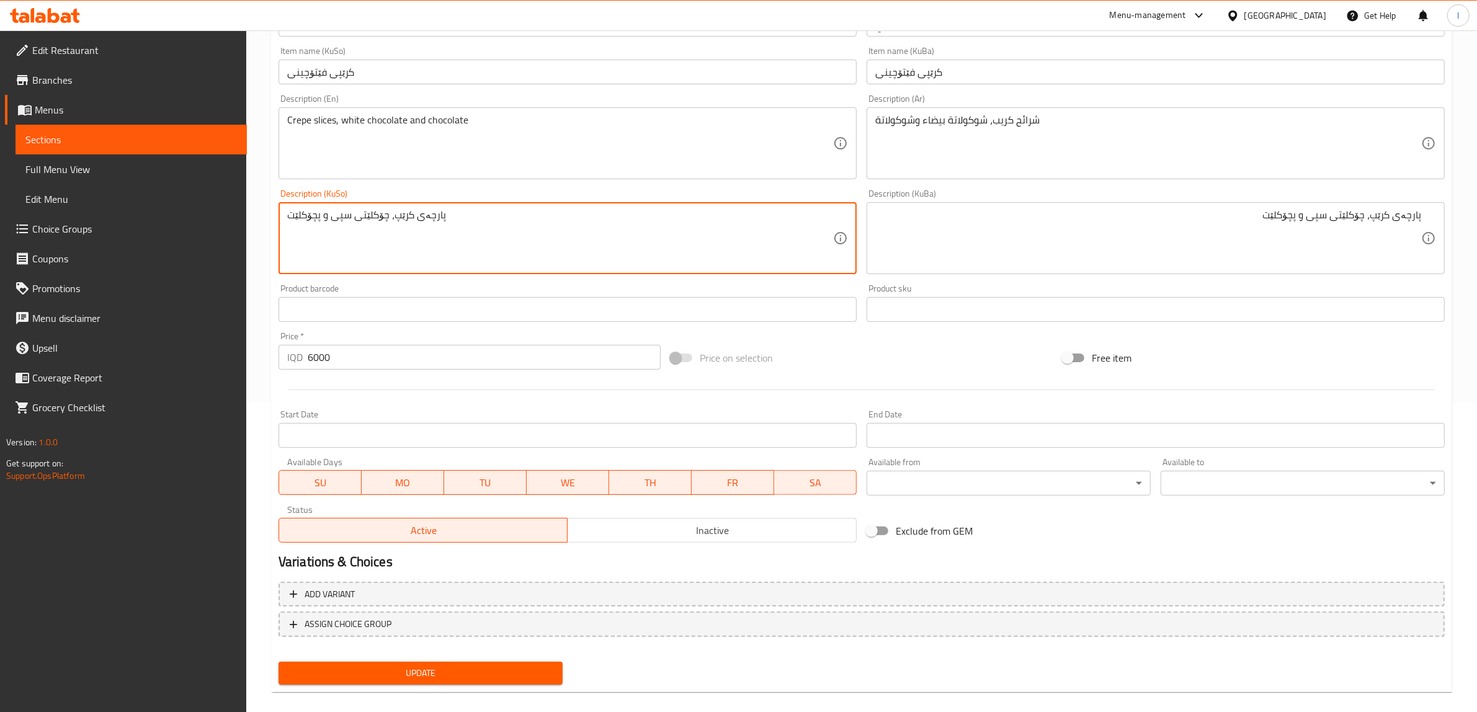
type textarea "پارچەی کرێپ، چۆکلێتی سپی و پچۆکلێت"
click at [456, 666] on span "Update" at bounding box center [421, 674] width 264 height 16
